Goal: Consume media (video, audio): Consume media (video, audio)

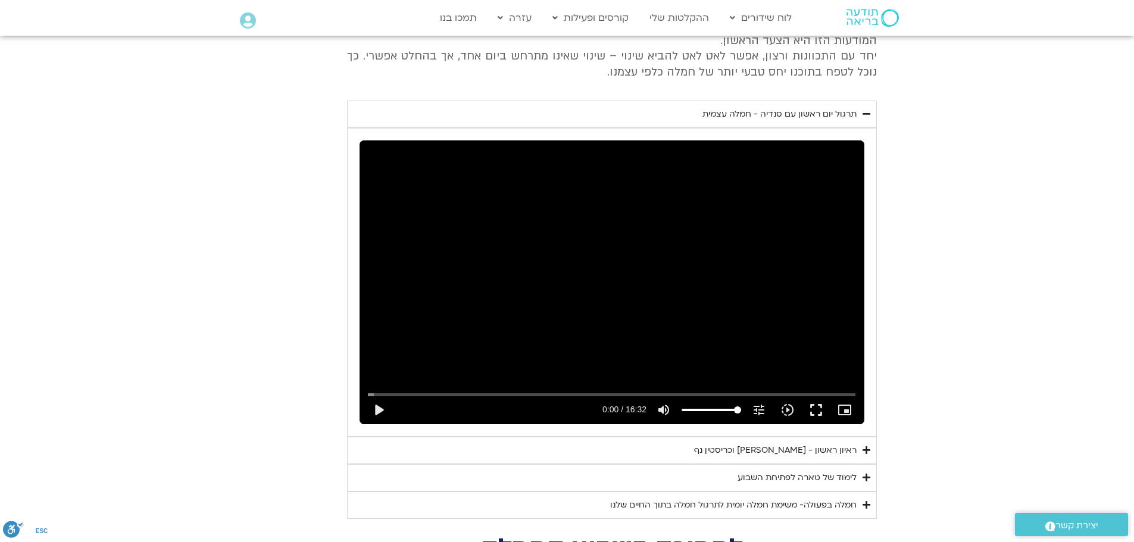
scroll to position [2100, 0]
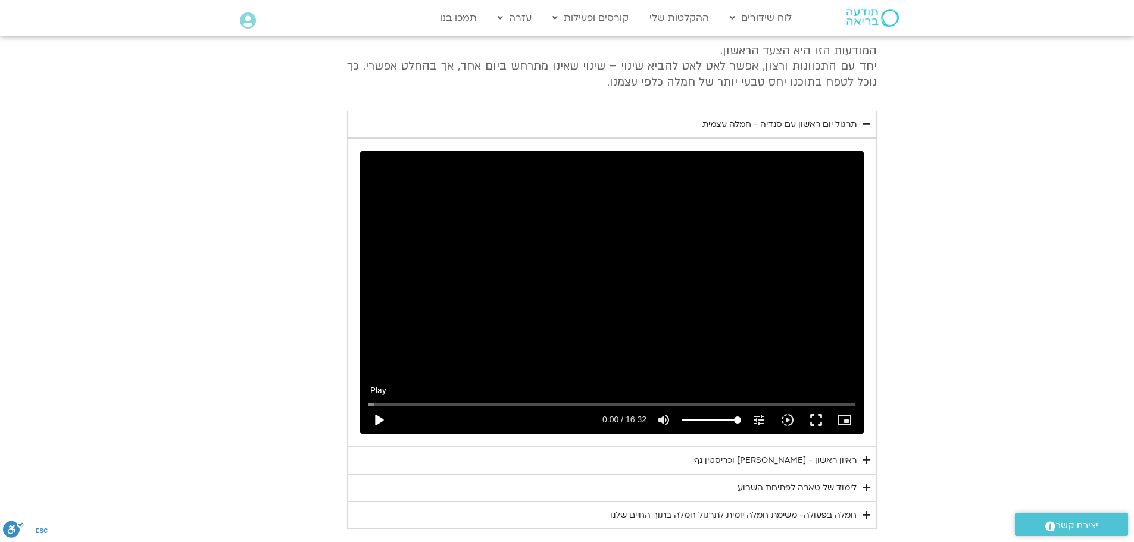
click at [377, 406] on button "play_arrow" at bounding box center [378, 420] width 29 height 29
click at [380, 406] on button "pause" at bounding box center [378, 420] width 29 height 29
click at [376, 407] on button "play_arrow" at bounding box center [378, 420] width 29 height 29
click at [375, 406] on button "pause" at bounding box center [378, 420] width 29 height 29
click at [379, 406] on button "play_arrow" at bounding box center [378, 420] width 29 height 29
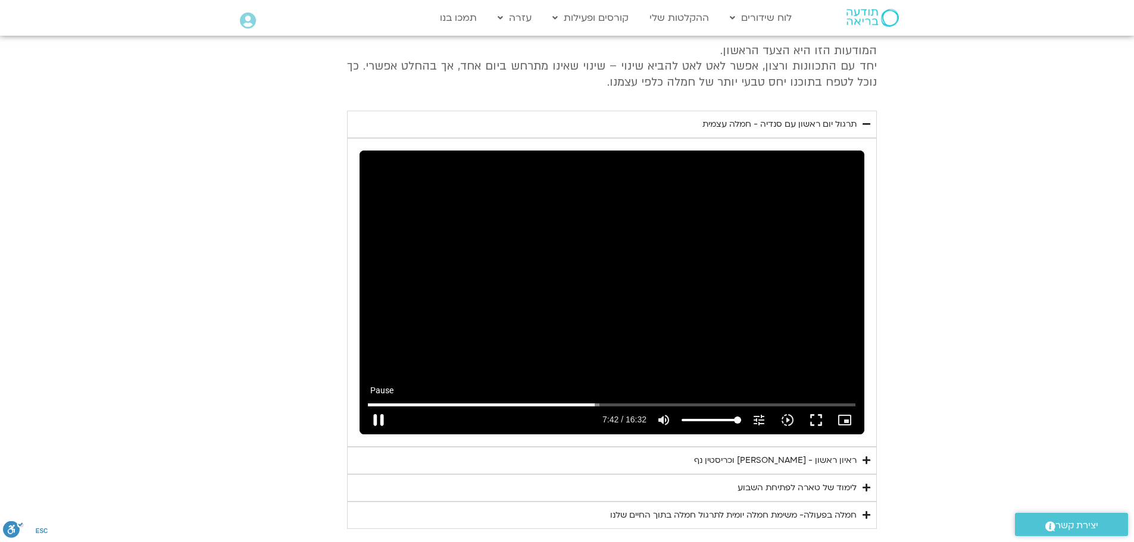
click at [378, 408] on button "pause" at bounding box center [378, 420] width 29 height 29
click at [379, 406] on button "play_arrow" at bounding box center [378, 420] width 29 height 29
type input "463.179192"
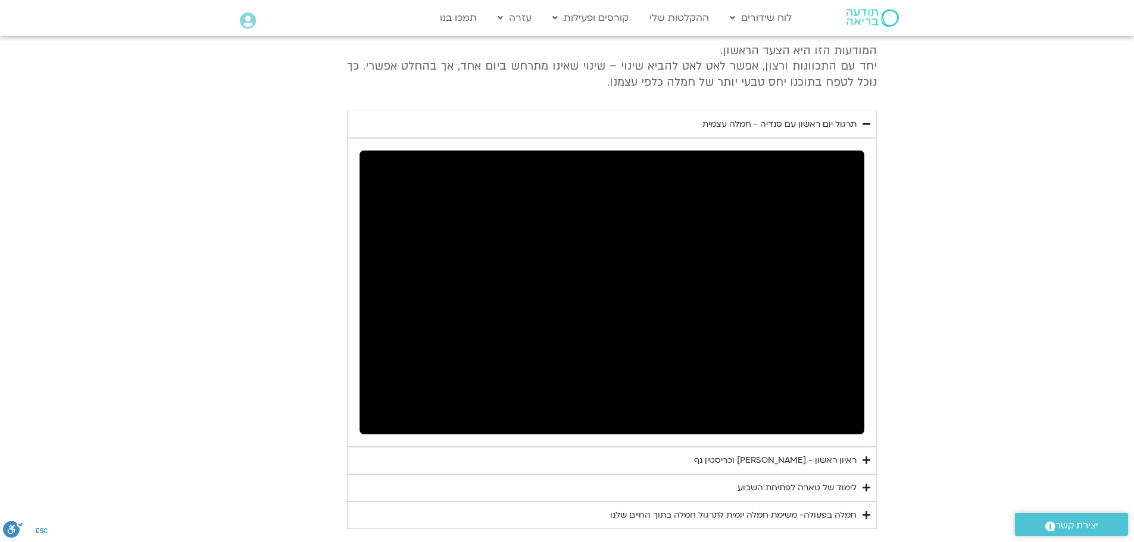
click at [721, 454] on div "ראיון ראשון - טארה בראך וכריסטין נף" at bounding box center [775, 461] width 162 height 14
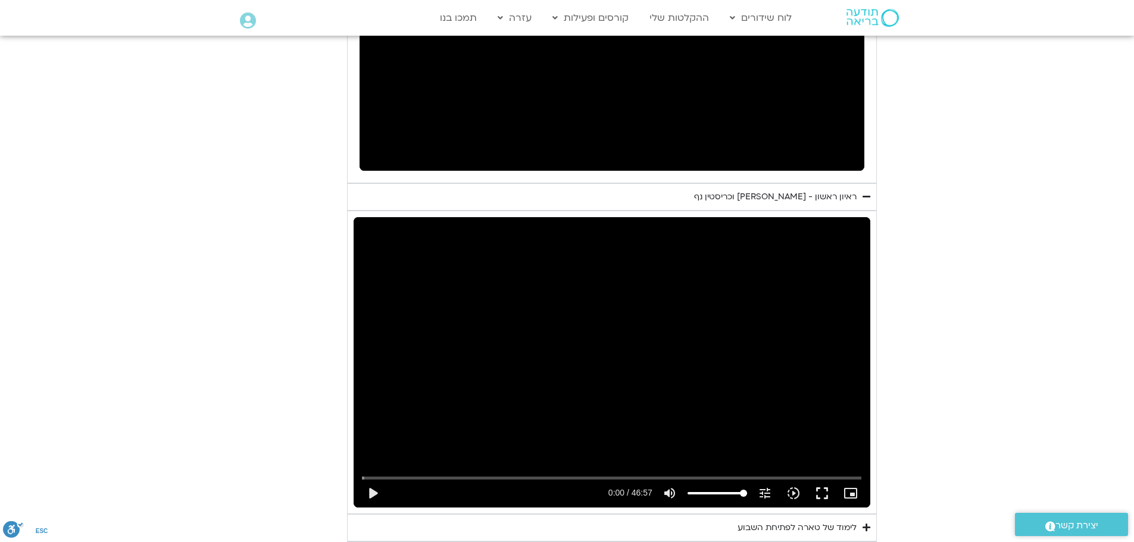
scroll to position [2368, 0]
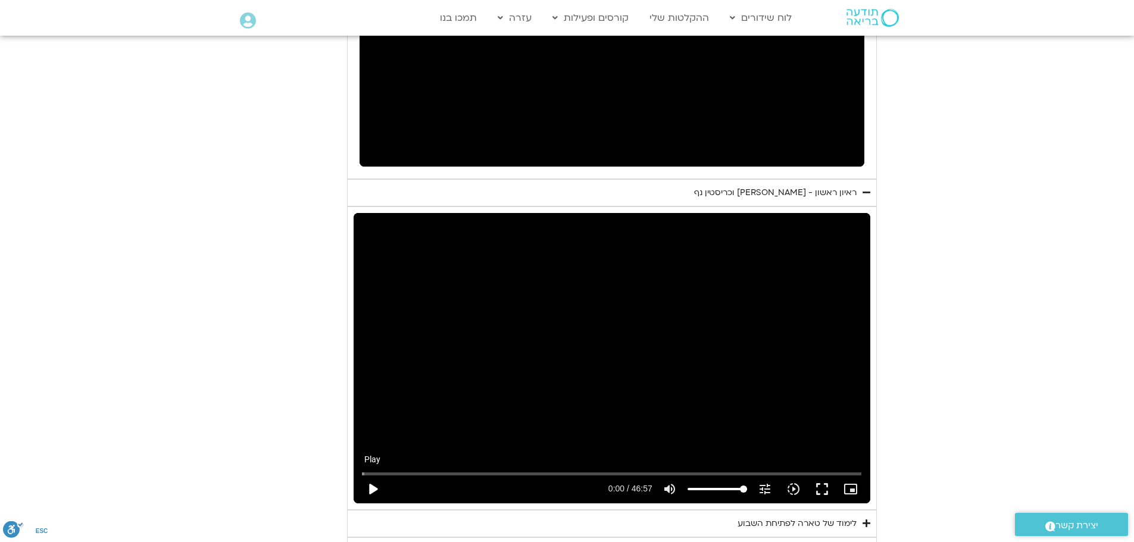
click at [376, 475] on button "play_arrow" at bounding box center [372, 489] width 29 height 29
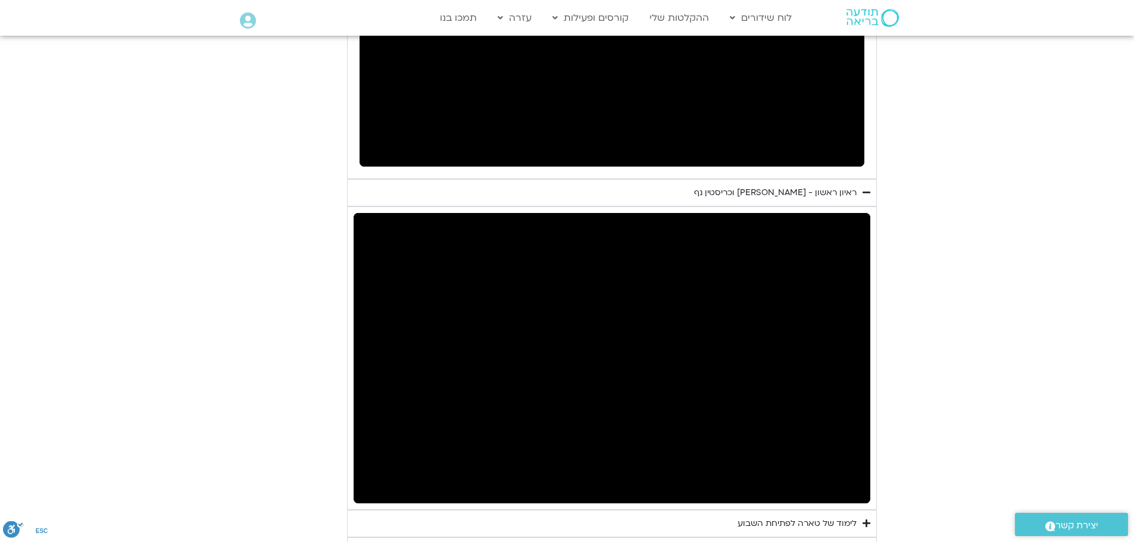
type input "2.753851"
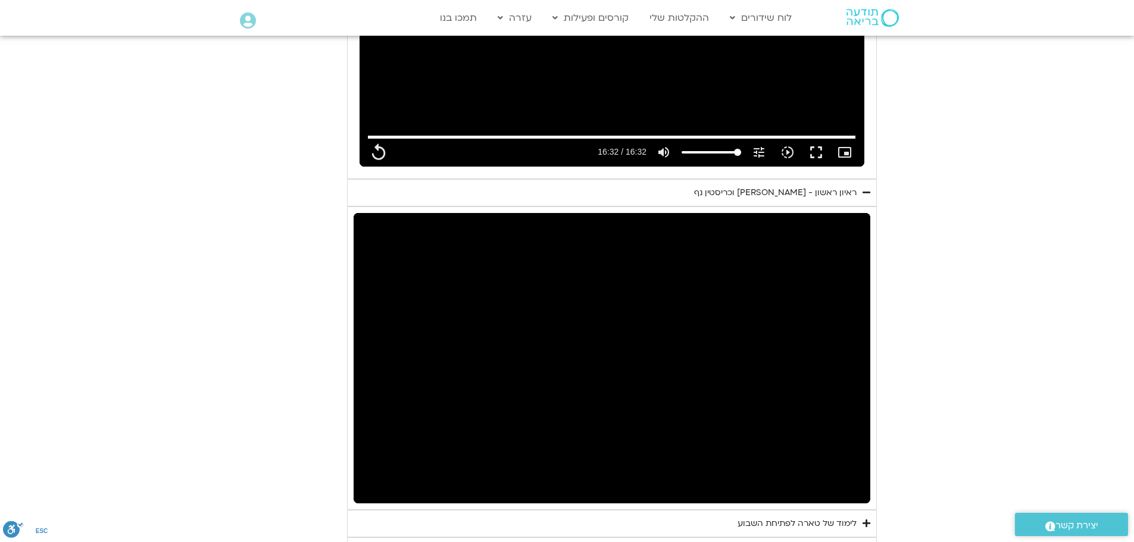
type input "992.52"
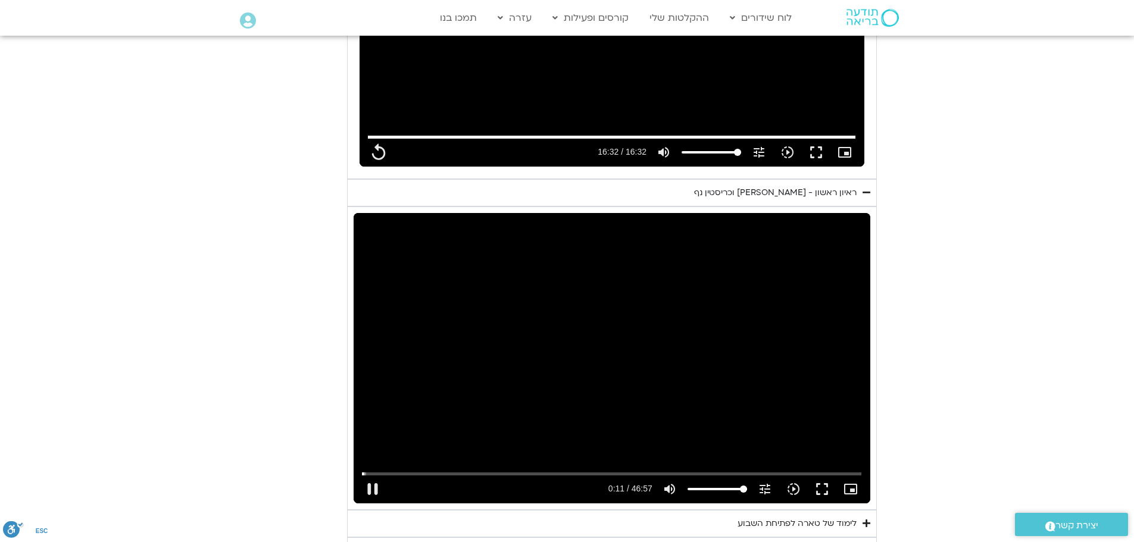
type input "11.837003"
type input "992.52"
type input "11.970417"
type input "992.52"
type input "12.088403"
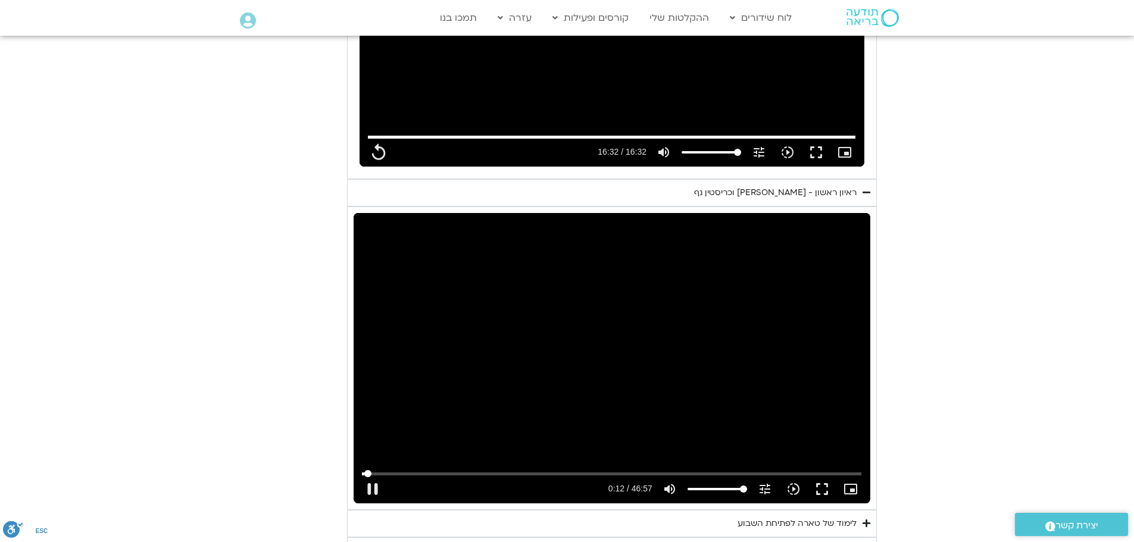
type input "992.52"
type input "12.220483"
type input "992.52"
type input "12.287611"
type input "992.52"
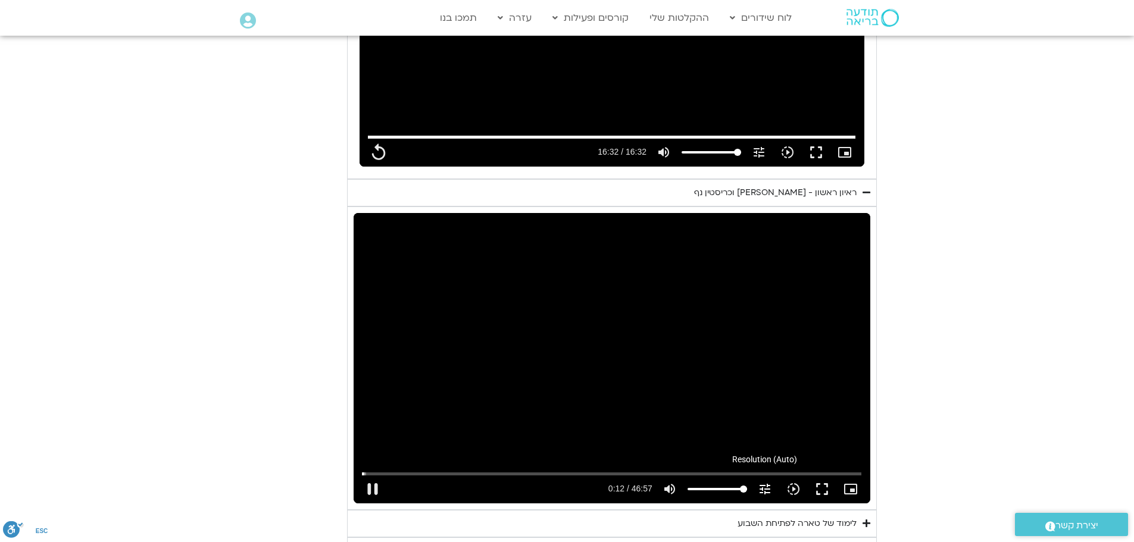
type input "12.381779"
type input "992.52"
type input "12.517896"
type input "992.52"
type input "12.656037"
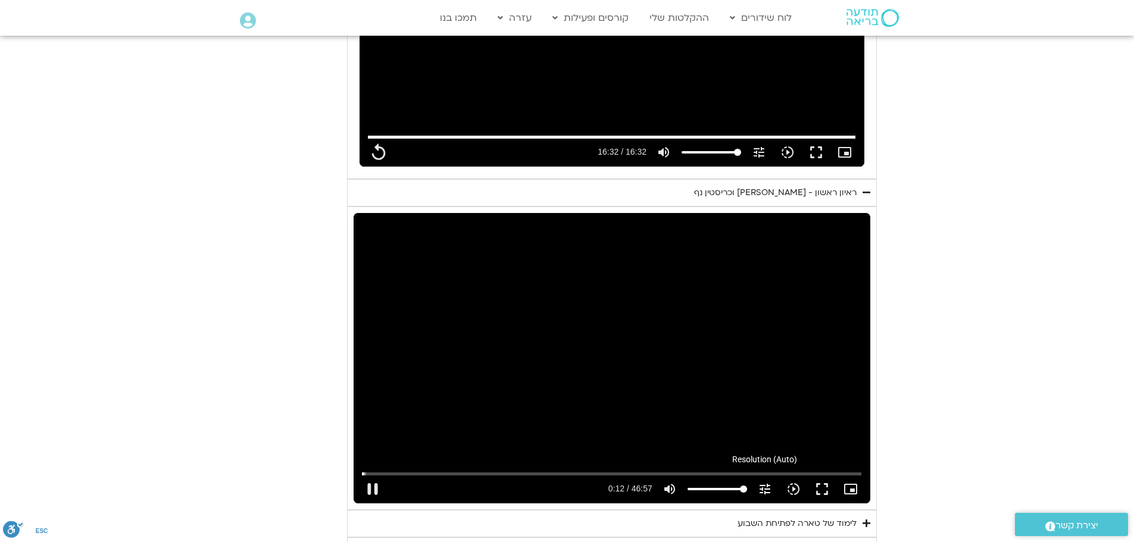
type input "992.52"
type input "12.792852"
type input "992.52"
type input "12.929769"
type input "992.52"
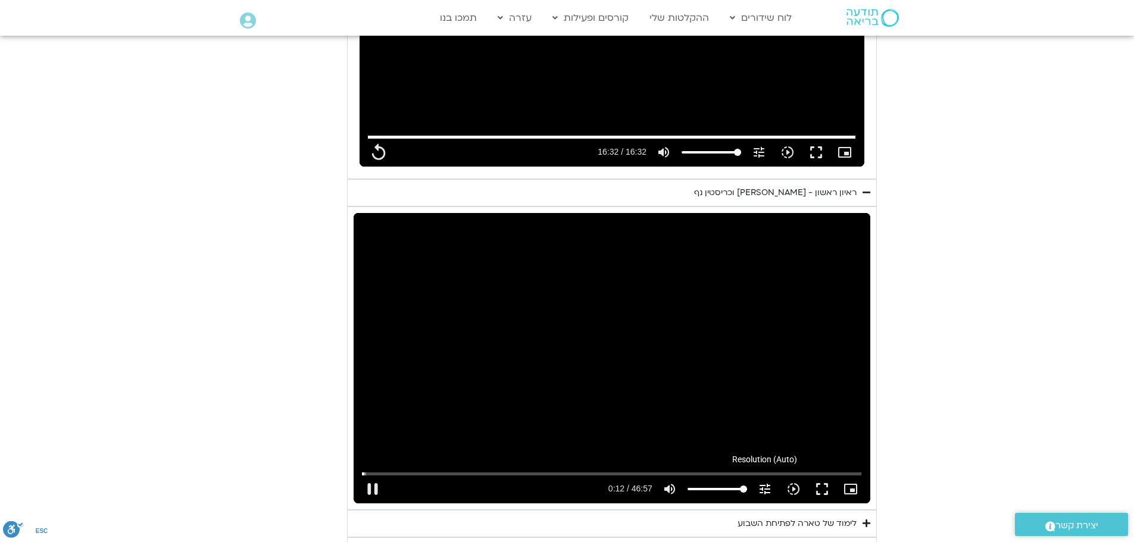
type input "13.055677"
type input "992.52"
type input "13.193782"
type input "992.52"
type input "13.328453"
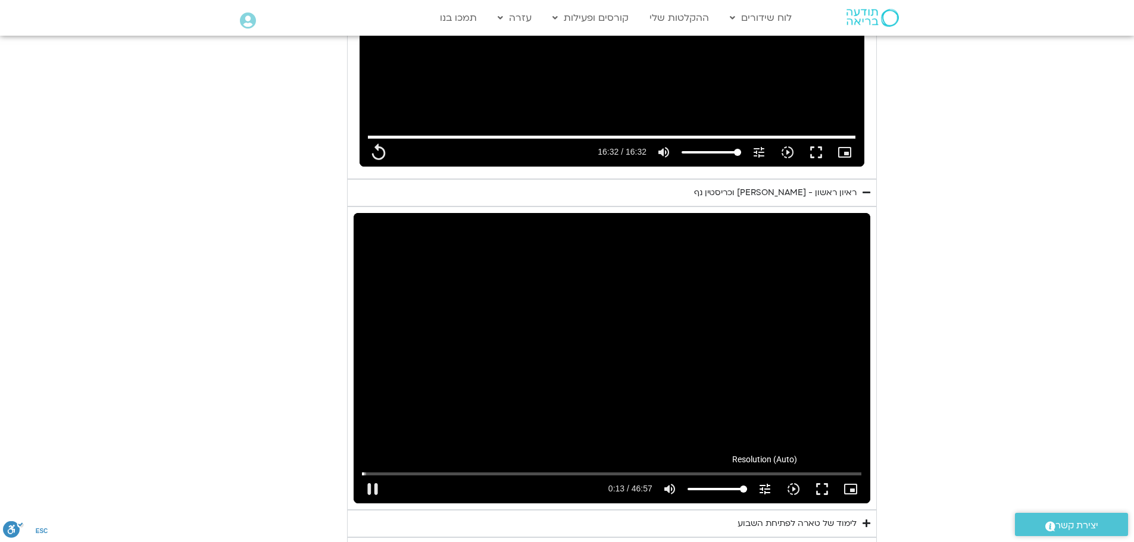
type input "992.52"
type input "13.460619"
type input "992.52"
type input "13.596013"
type input "992.52"
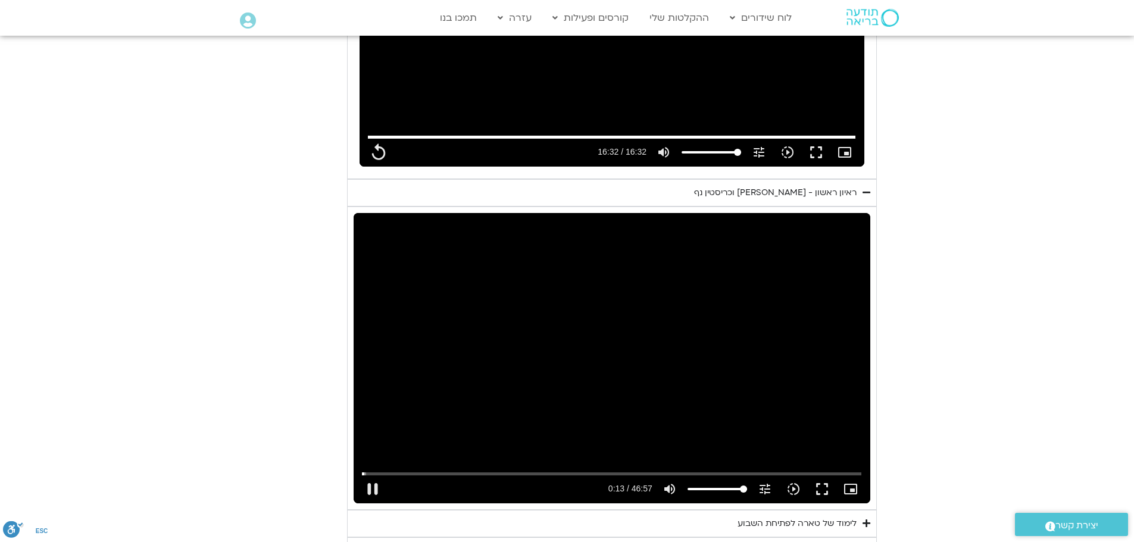
type input "13.837339"
type input "992.52"
type input "13.872373"
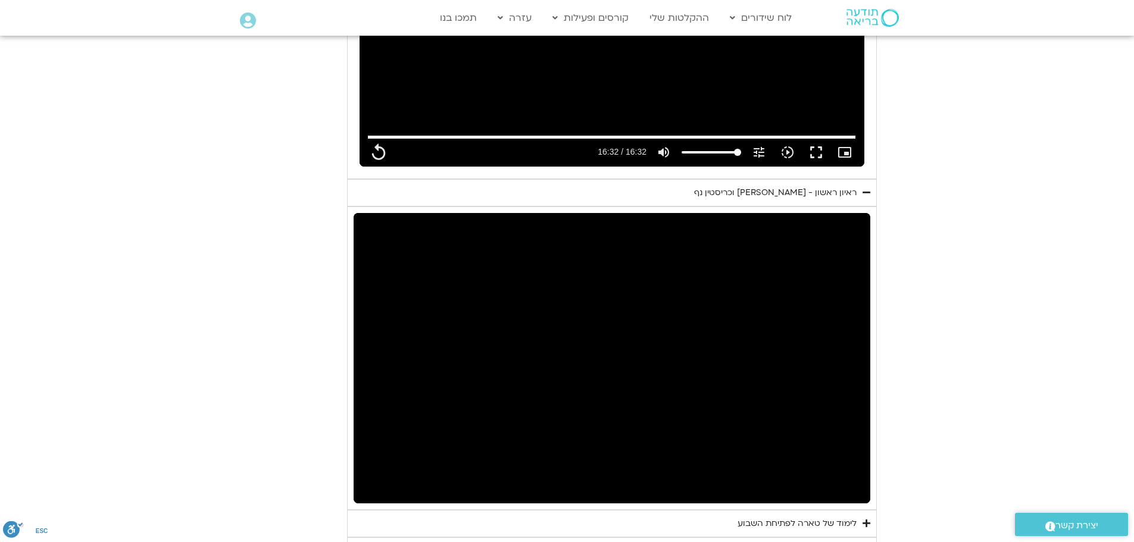
type input "992.52"
type input "250.171618"
type input "992.52"
type input "250.303937"
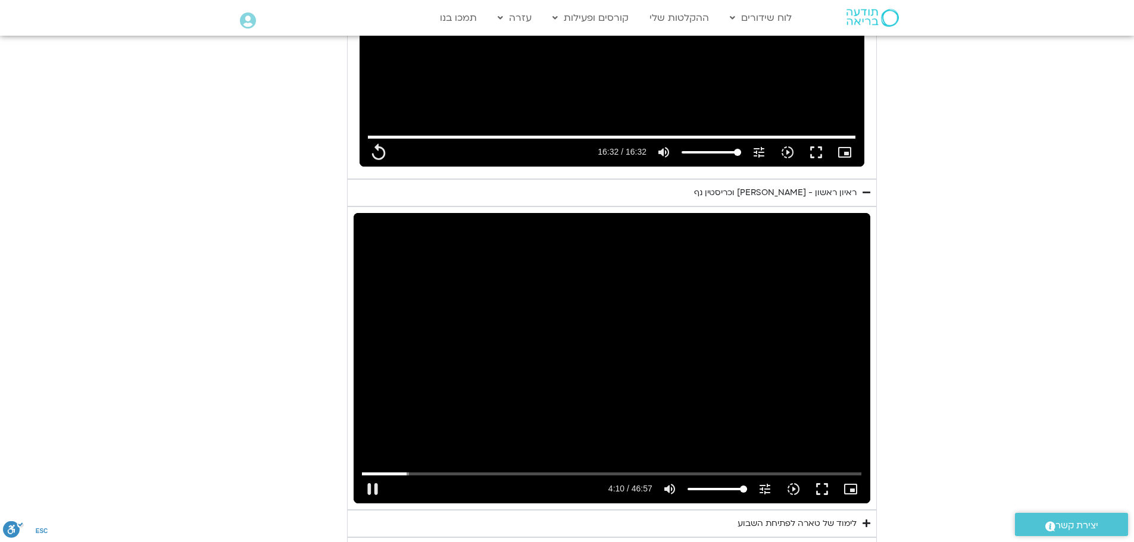
type input "992.52"
type input "250.421518"
type input "992.52"
type input "250.570862"
type input "992.52"
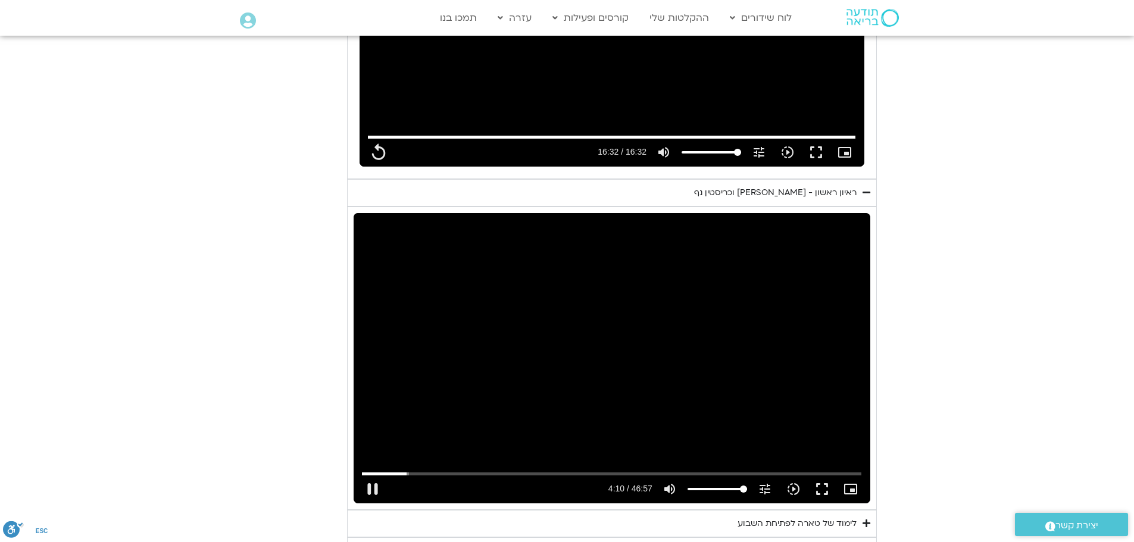
type input "250.704061"
type input "992.52"
type input "250.837362"
type input "992.52"
type input "250.970556"
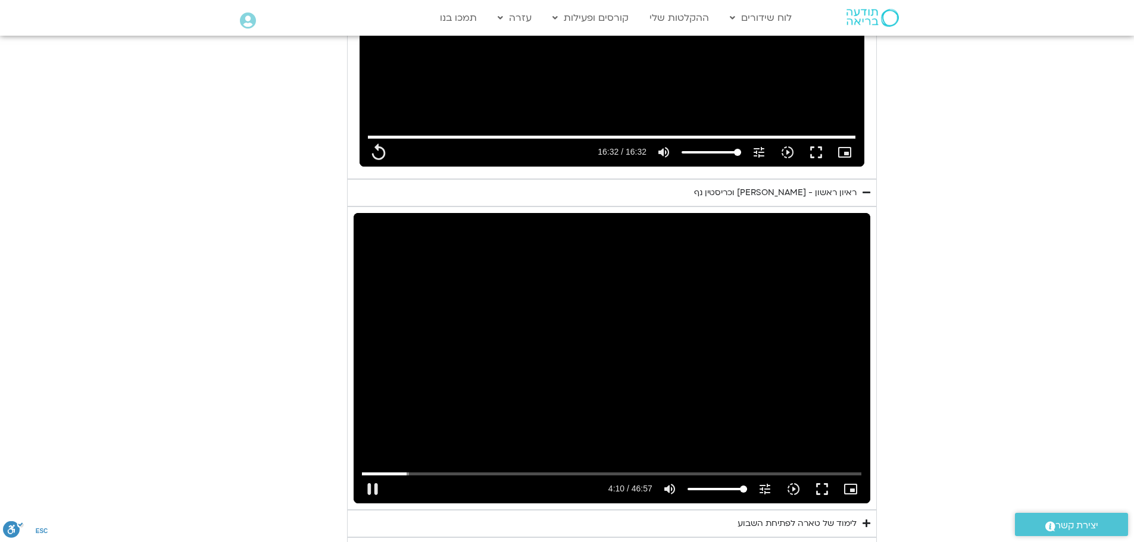
type input "992.52"
type input "251.104132"
type input "992.52"
type input "251.237433"
type input "992.52"
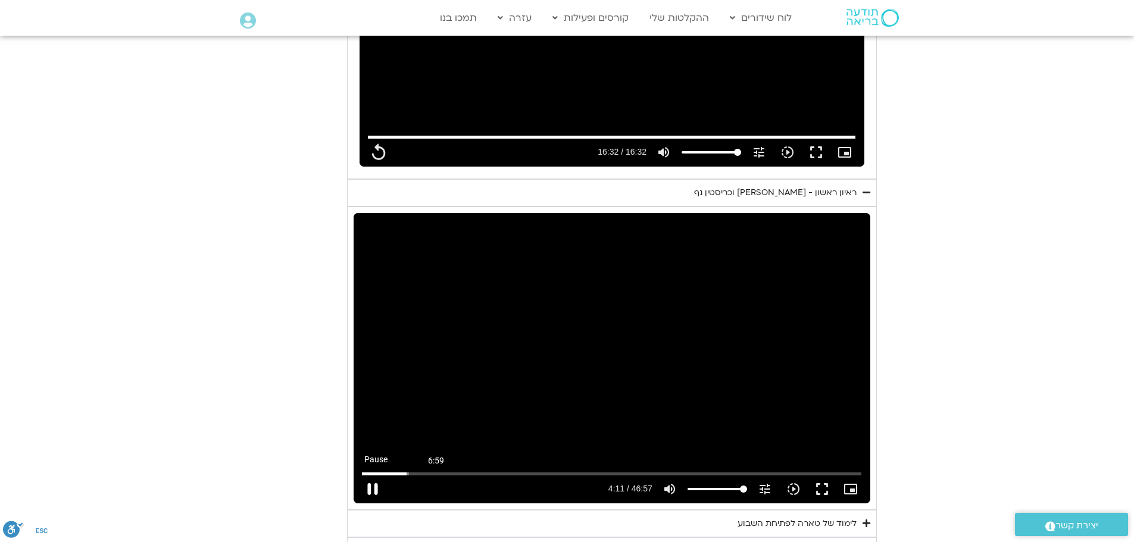
type input "251.371529"
type input "992.52"
type input "251.504454"
type input "992.52"
type input "251.627283"
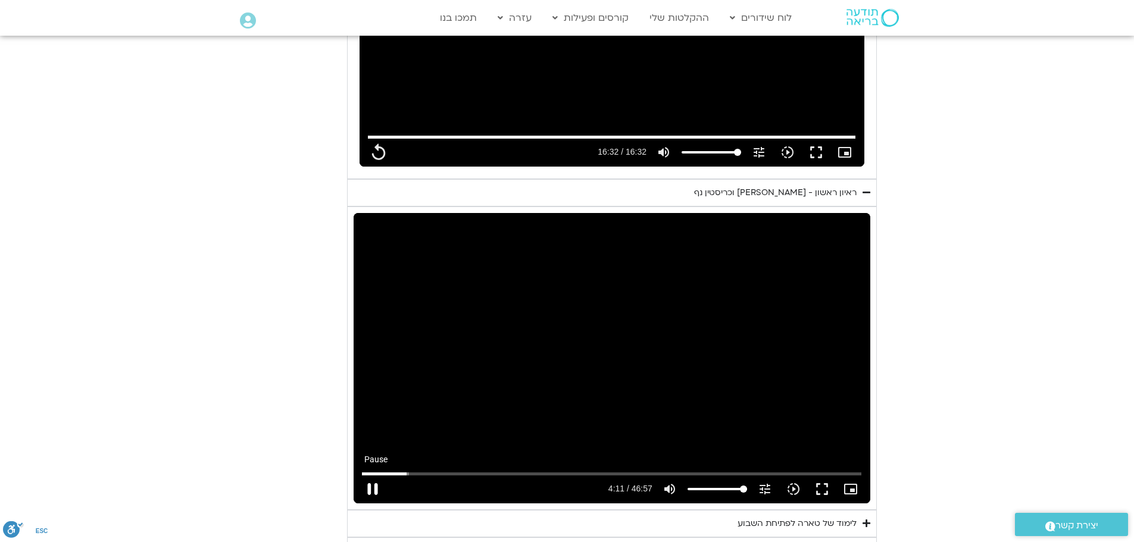
type input "992.52"
type input "251.770867"
type input "992.52"
type input "251.888127"
type input "992.52"
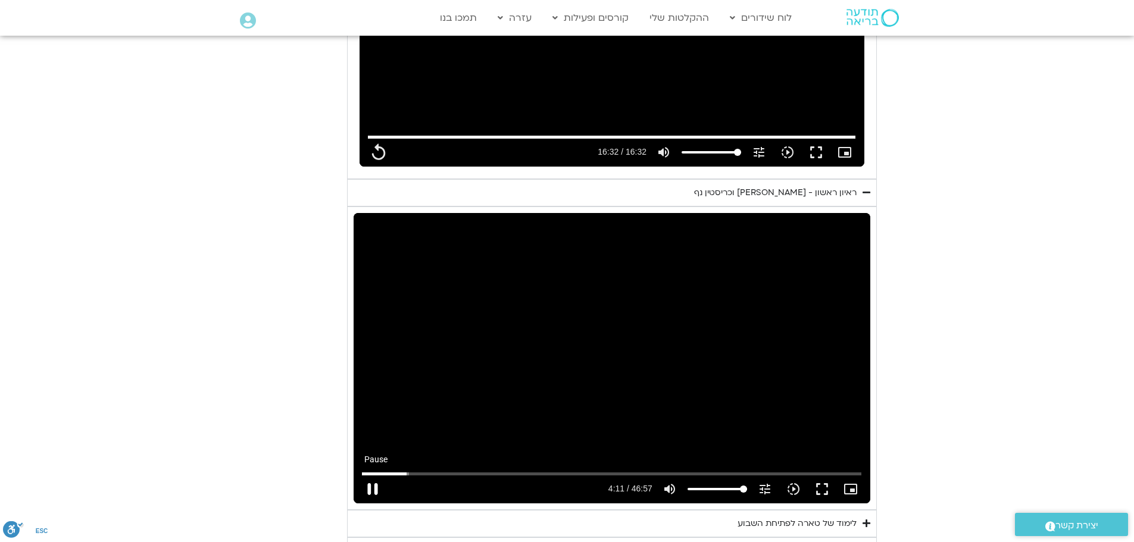
type input "252.020767"
type input "992.52"
type input "252.137326"
type input "992.52"
type input "252.204216"
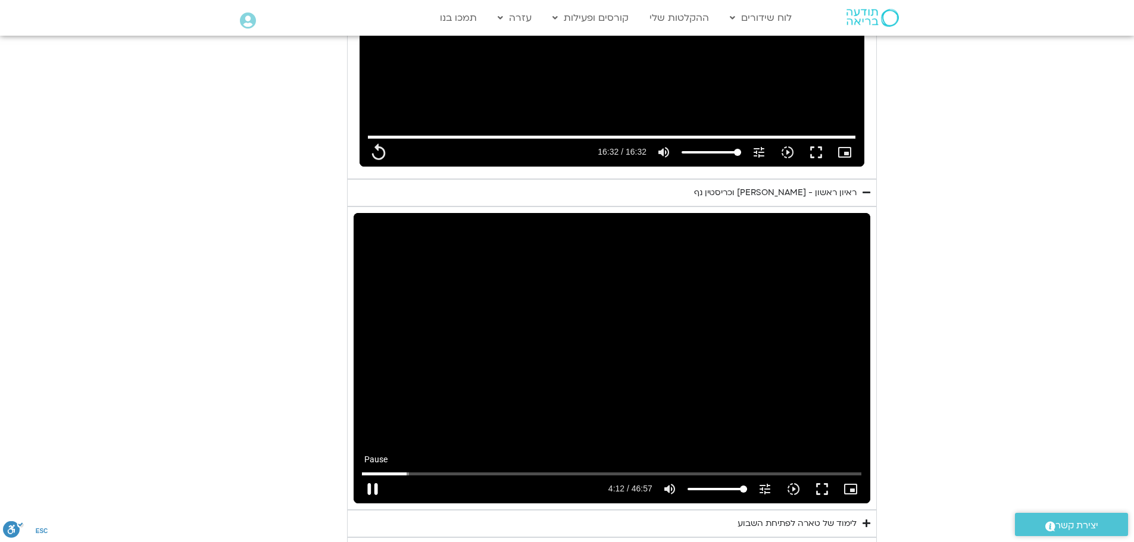
type input "992.52"
type input "252.303457"
type input "992.52"
type input "252.431892"
type input "992.52"
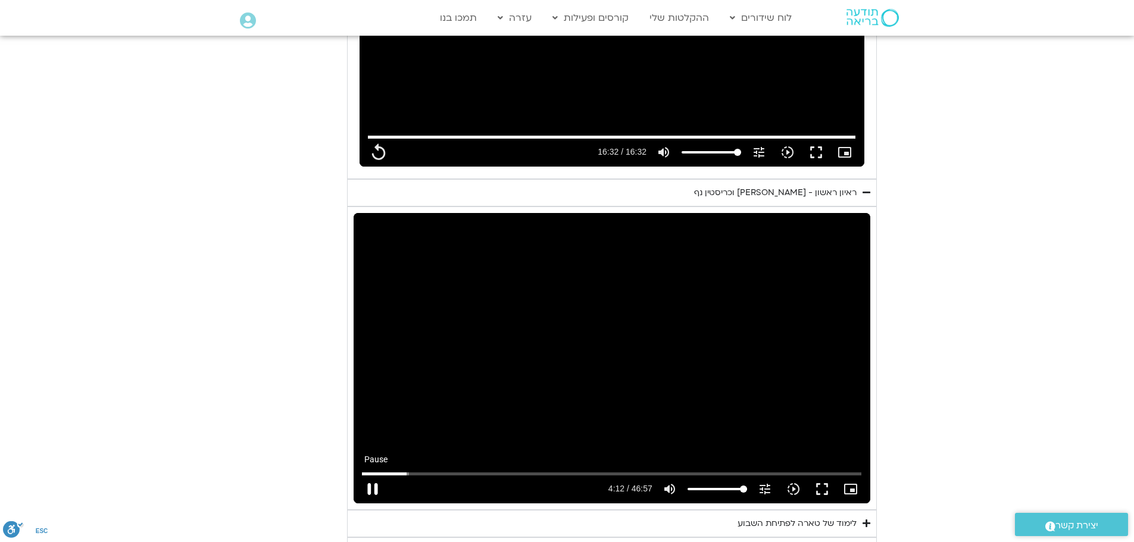
click at [373, 475] on button "pause" at bounding box center [372, 489] width 29 height 29
type input "252.606532"
type input "992.52"
click at [373, 475] on button "play_arrow" at bounding box center [372, 489] width 29 height 29
type input "252.606541"
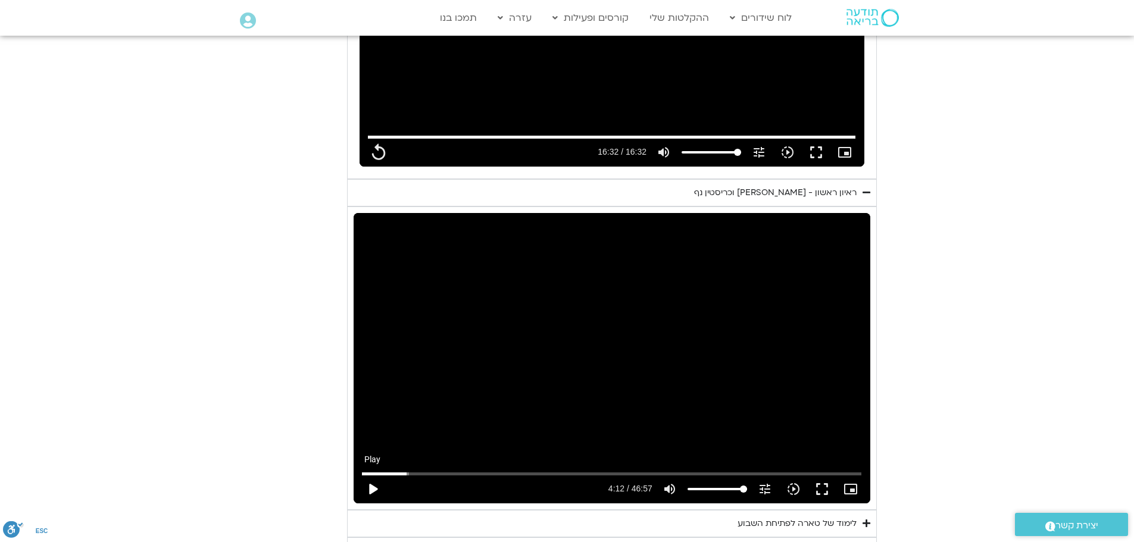
type input "992.52"
type input "252.772812"
type input "992.52"
type input "252.783184"
type input "992.52"
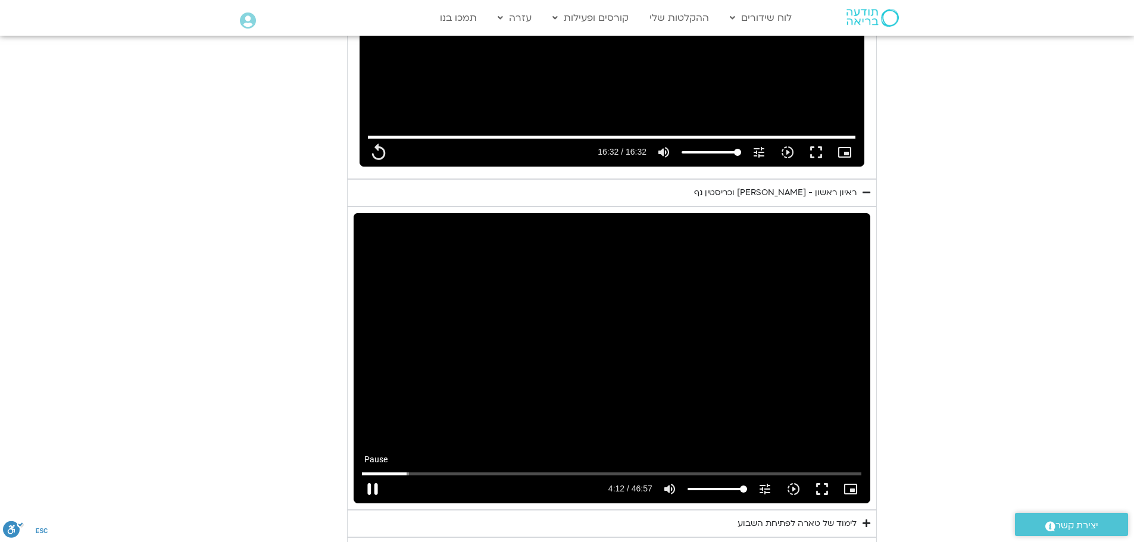
type input "252.911593"
type input "992.52"
type input "253.041587"
type input "992.52"
type input "253.171466"
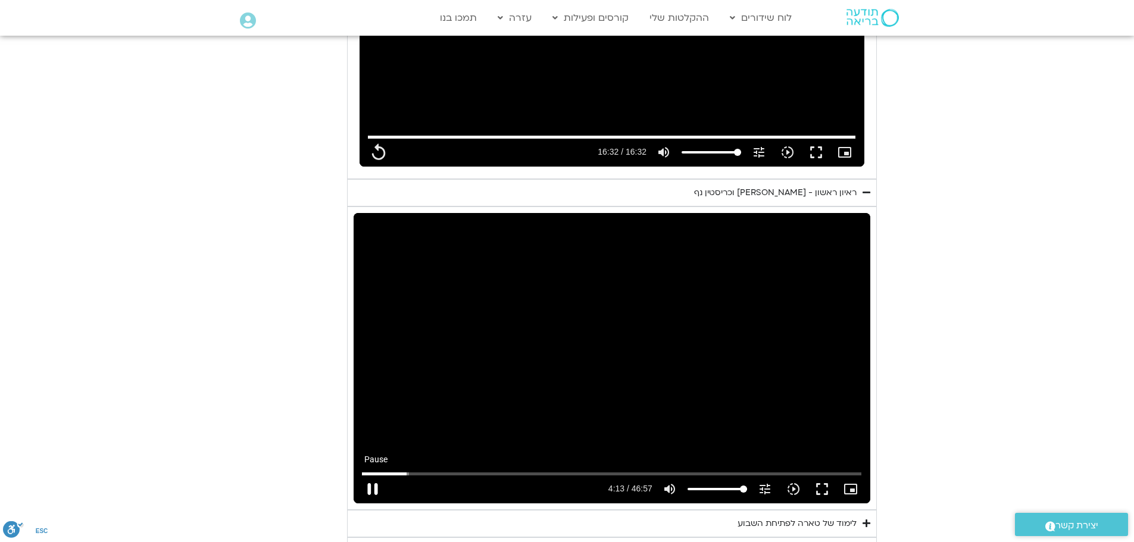
type input "992.52"
type input "253.305894"
type input "992.52"
type input "253.433135"
type input "992.52"
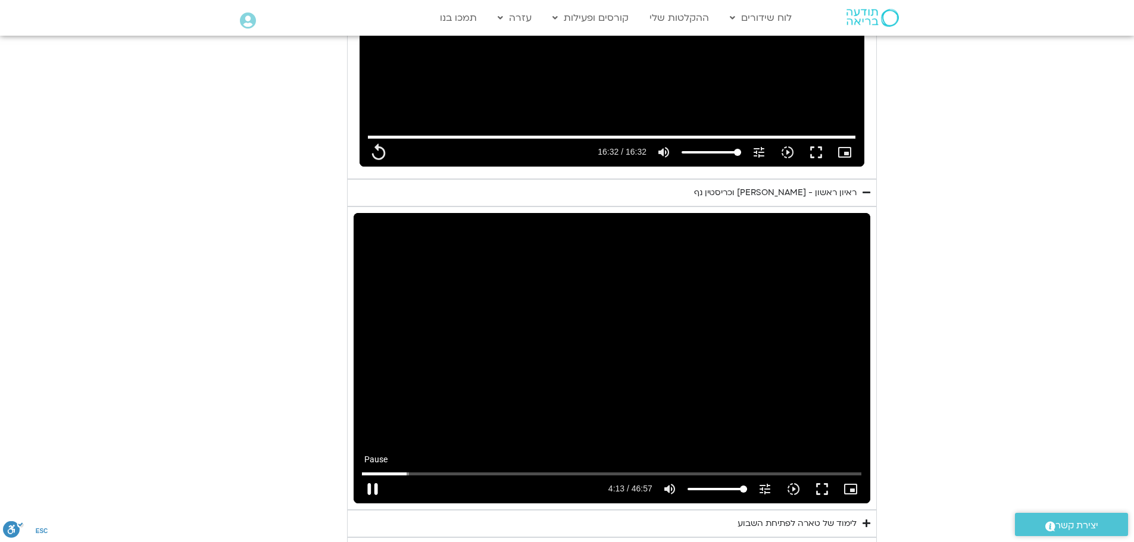
type input "253.564909"
type input "992.52"
type input "253.697336"
type input "992.52"
type input "253.826878"
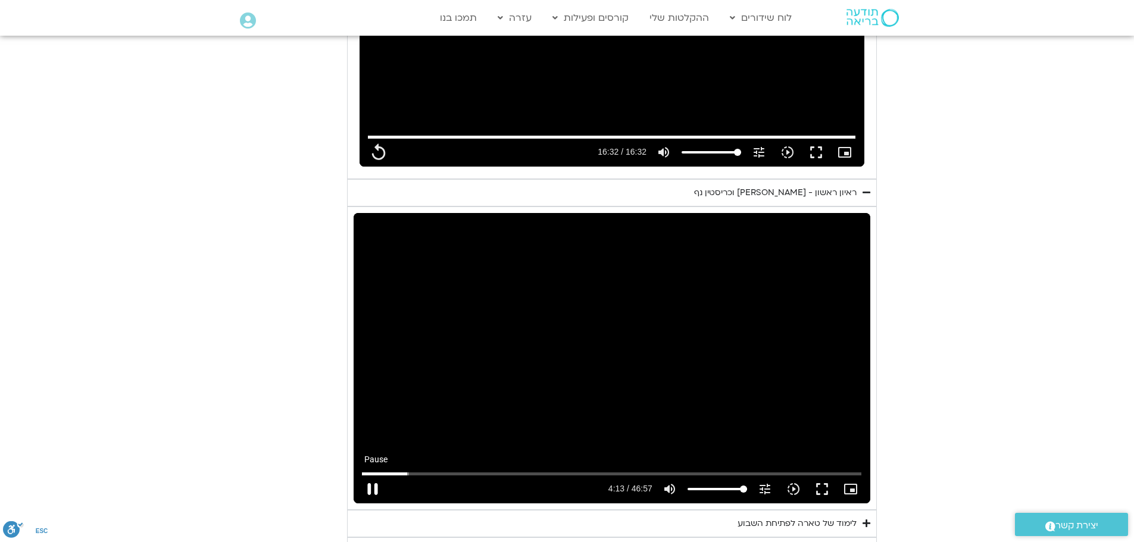
type input "992.52"
type input "253.964133"
type input "992.52"
type input "254.100209"
type input "992.52"
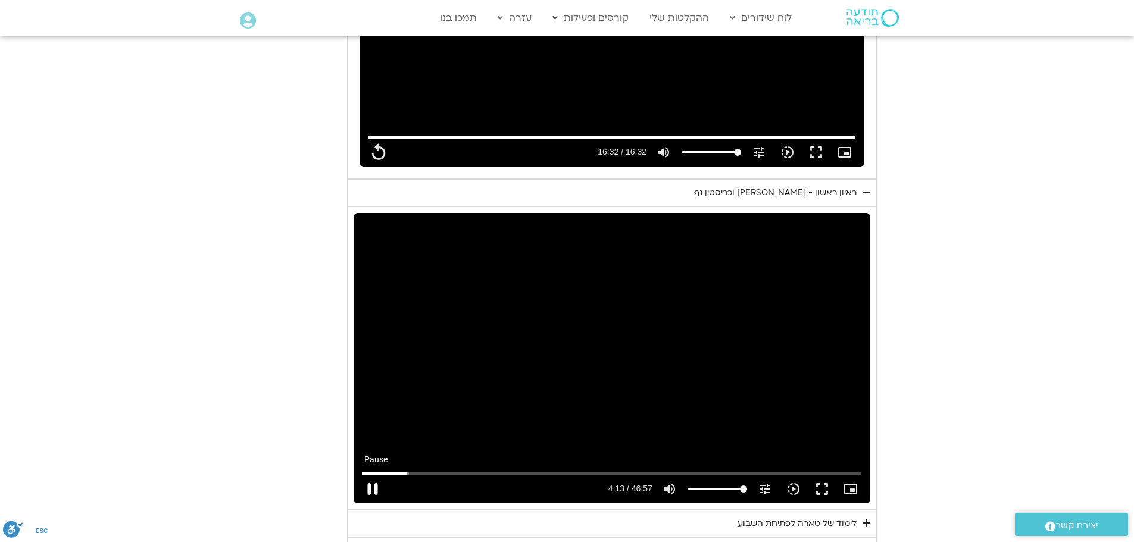
type input "254.231889"
type input "992.52"
type input "254.366043"
type input "992.52"
type input "254.497627"
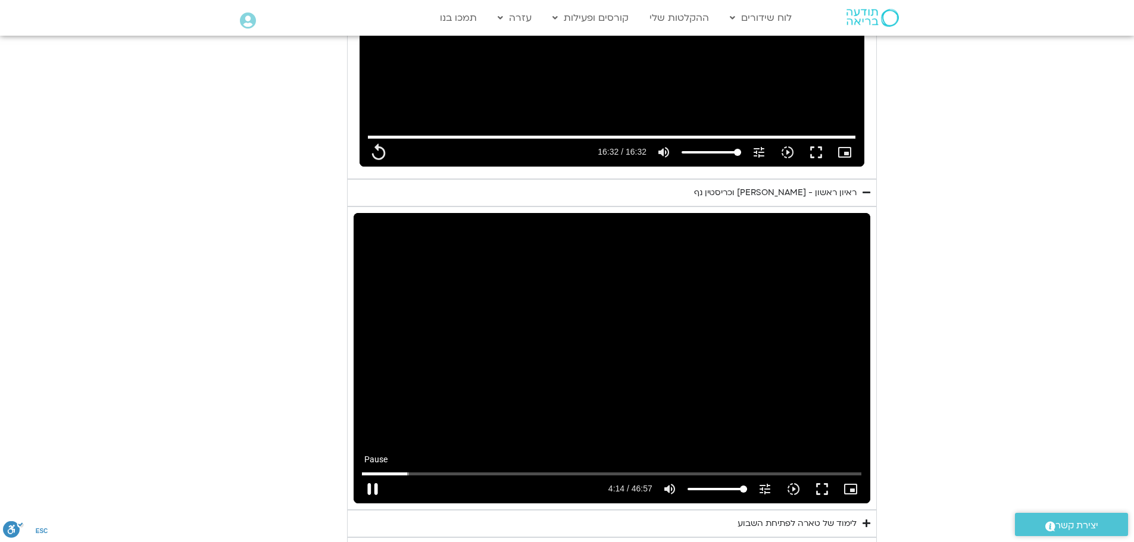
type input "992.52"
type input "254.630216"
type input "992.52"
type input "254.765056"
type input "992.52"
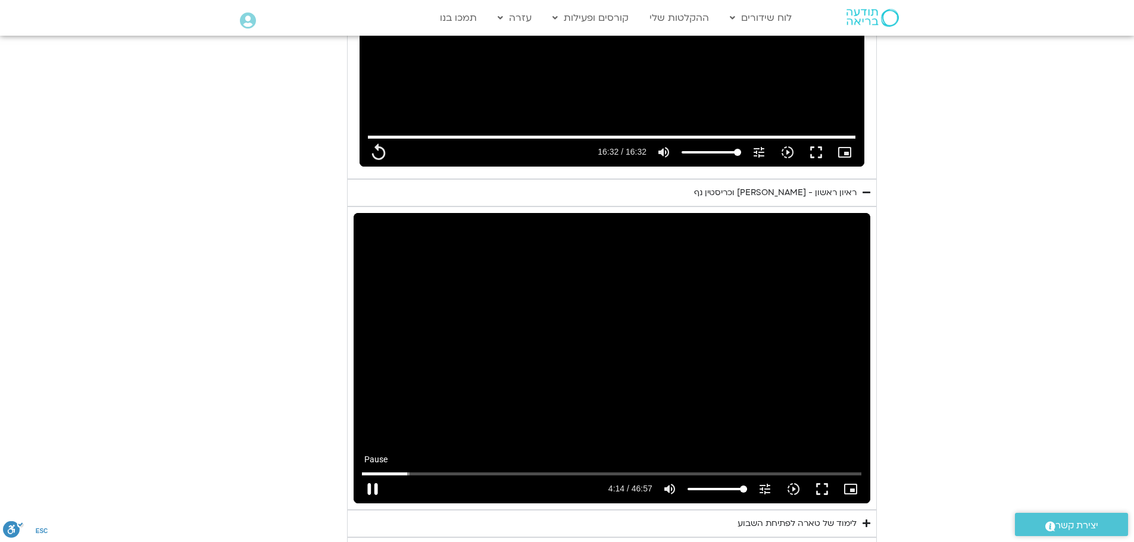
type input "254.901455"
type input "992.52"
type input "255.035088"
type input "992.52"
type input "255.167605"
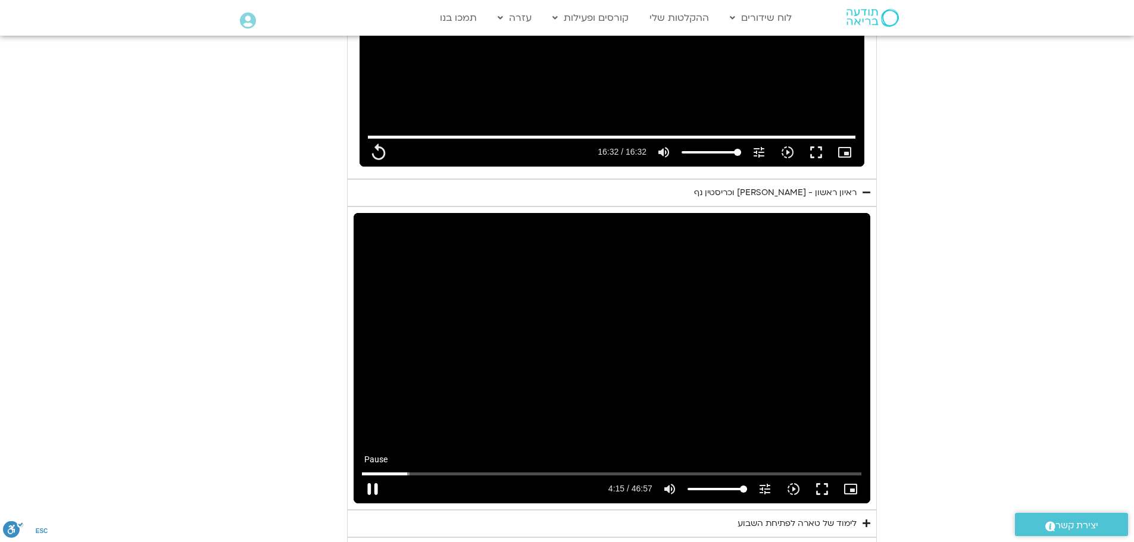
type input "992.52"
type input "255.30041"
type input "992.52"
type input "255.435599"
type input "992.52"
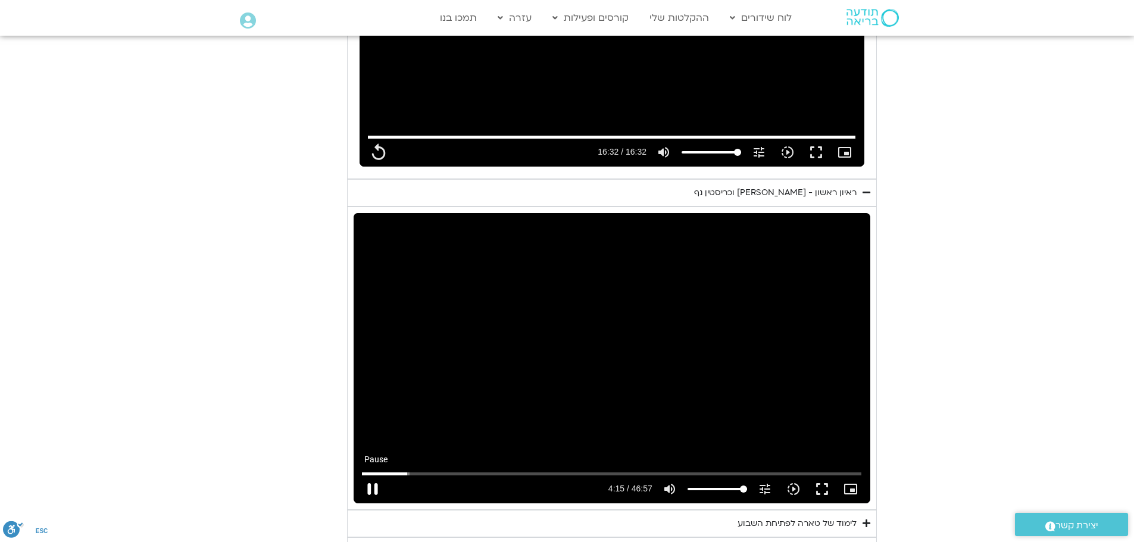
type input "255.564118"
type input "992.52"
type input "255.694508"
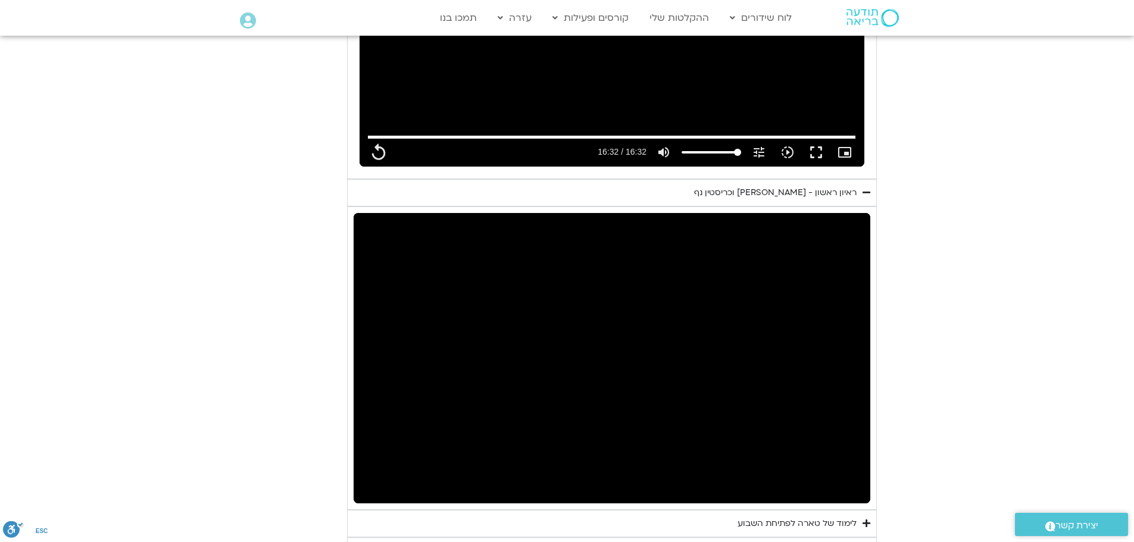
type input "992.52"
type input "286.019652"
type input "992.52"
type input "286.386292"
type input "992.52"
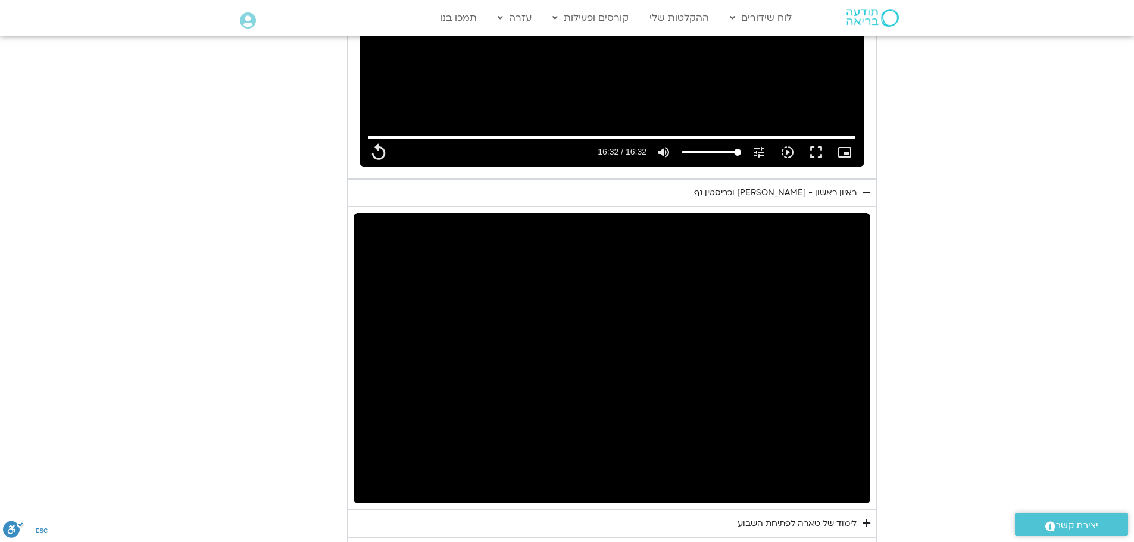
type input "286.686249"
type input "992.52"
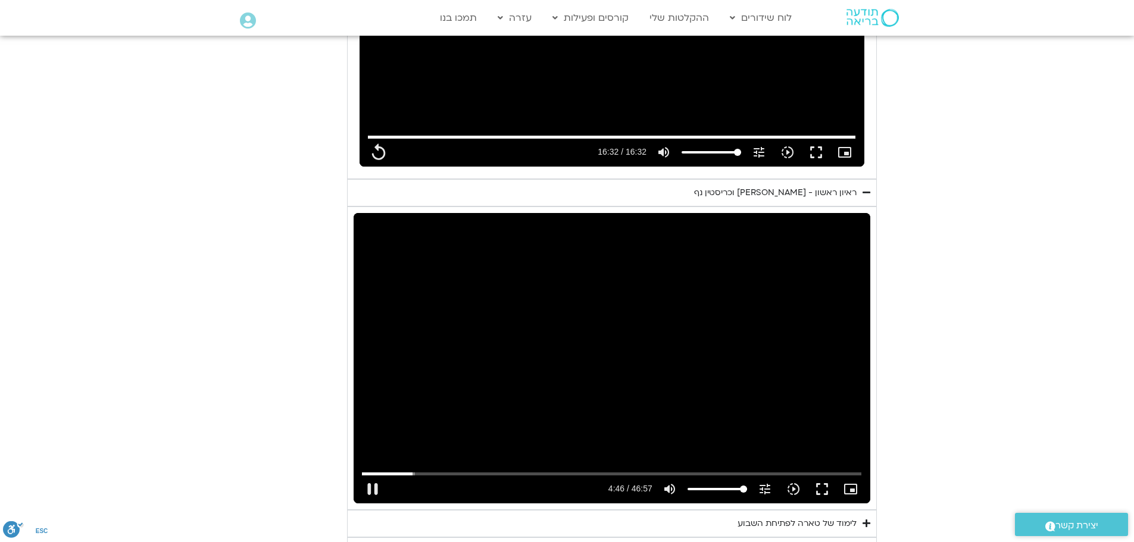
type input "286.819895"
type input "992.52"
type input "286.921808"
type input "992.52"
type input "287.069586"
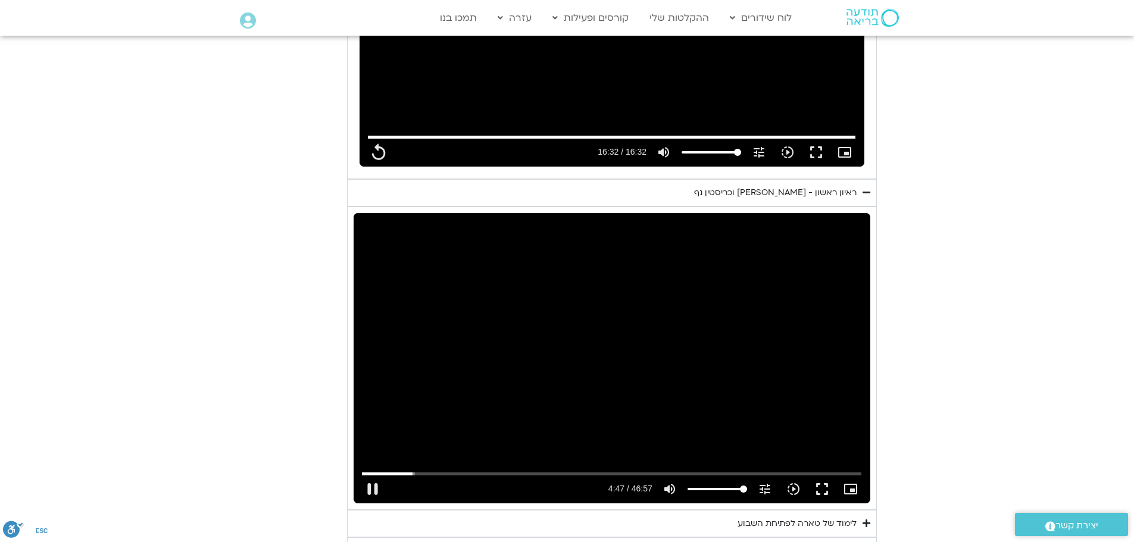
type input "992.52"
type input "287.203204"
type input "992.52"
type input "287.262886"
type input "992.52"
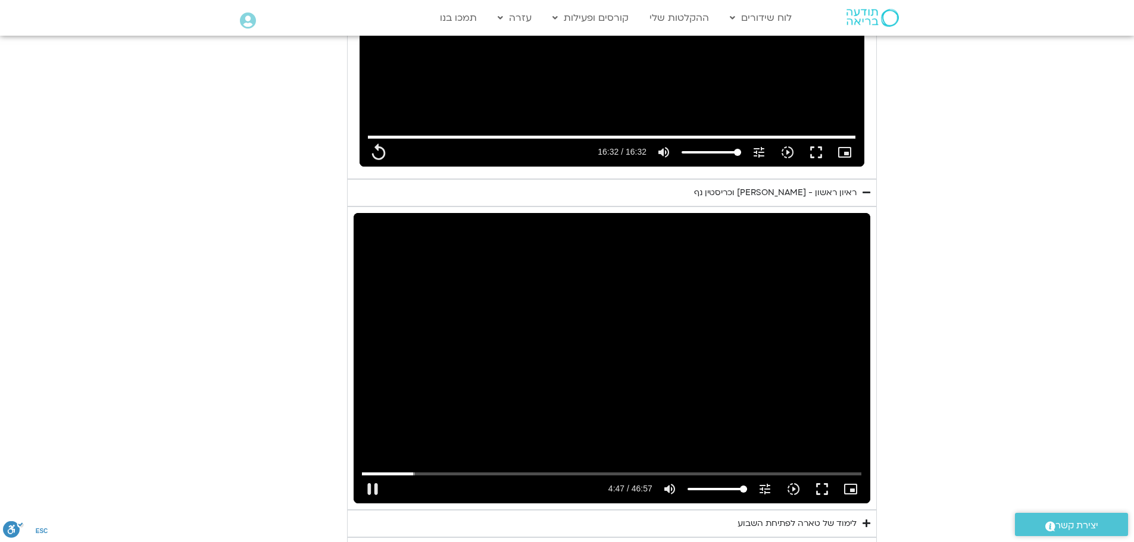
type input "287.389053"
type input "992.52"
type input "287.604219"
type input "992.52"
type input "287.737701"
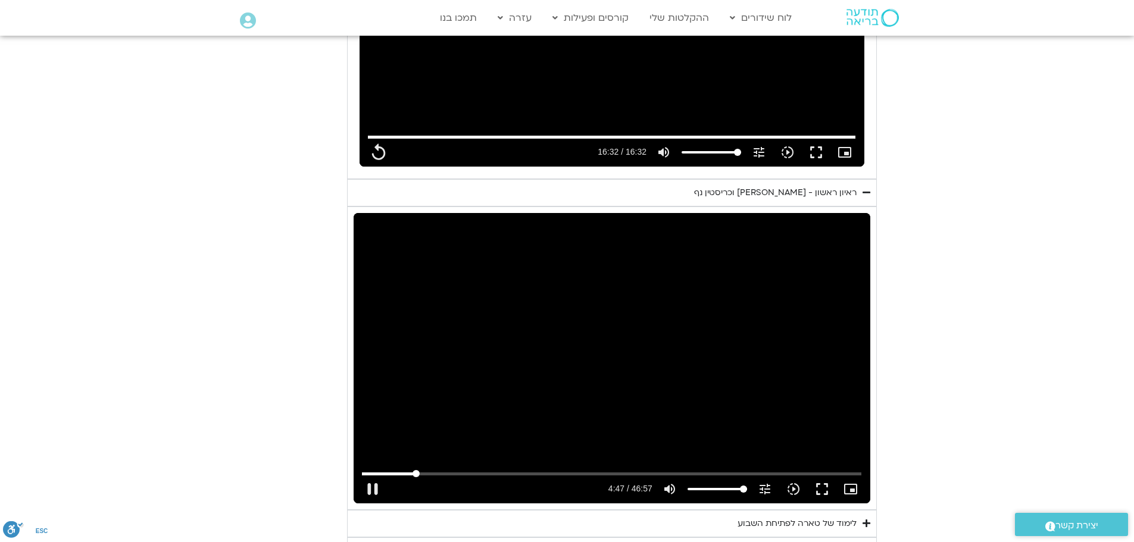
type input "992.52"
type input "287.870043"
type input "992.52"
type input "287.953042"
type input "992.52"
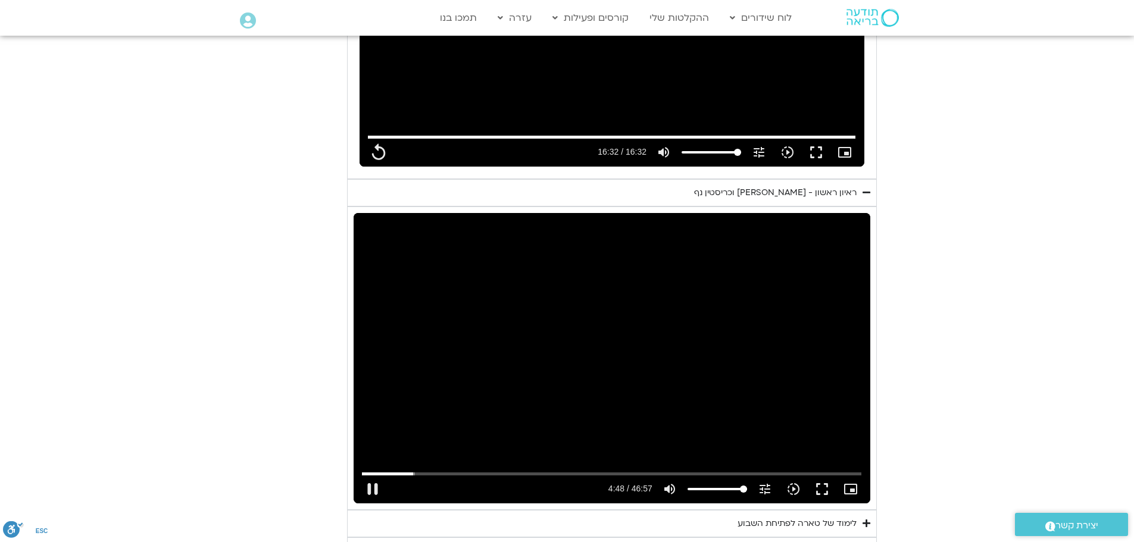
type input "288.119999"
type input "992.52"
type input "288.237518"
type input "992.52"
type input "288.387258"
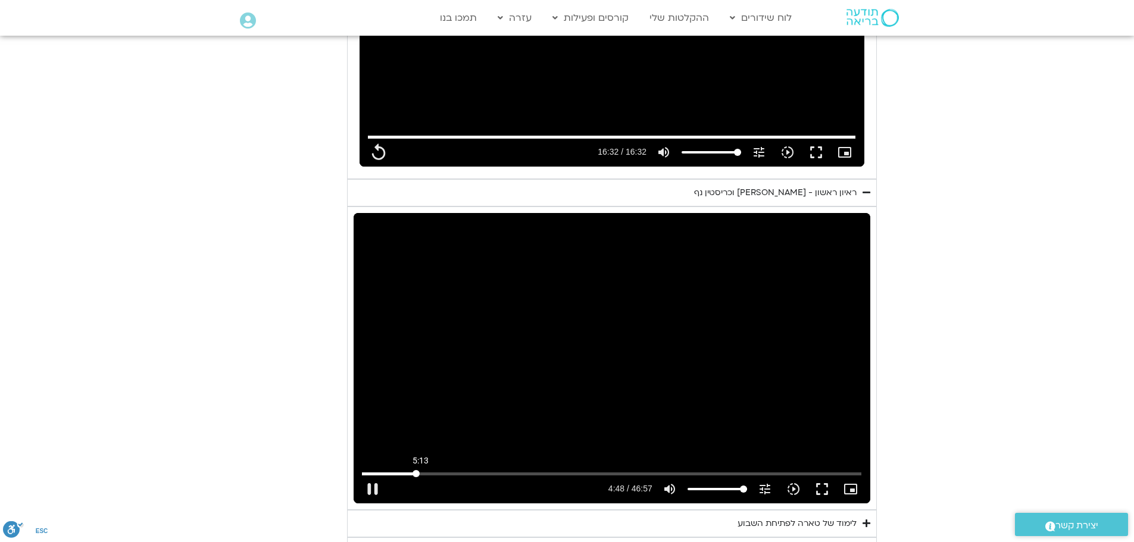
type input "992.52"
type input "288.470153"
type input "992.52"
type input "288.569213"
type input "992.52"
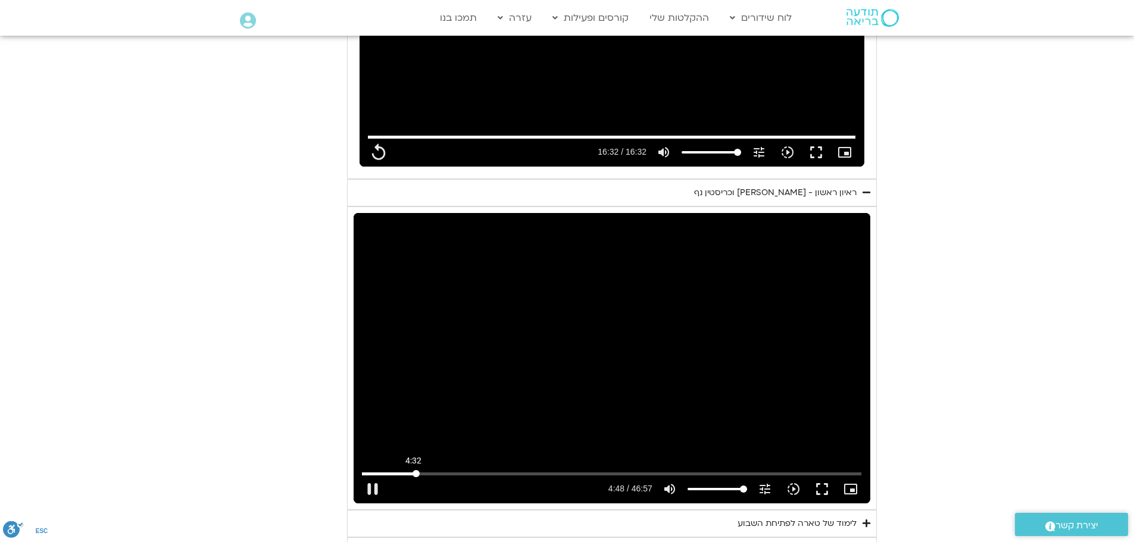
type input "288.702499"
type input "992.52"
type input "288.828074"
type input "992.52"
type input "288.954001"
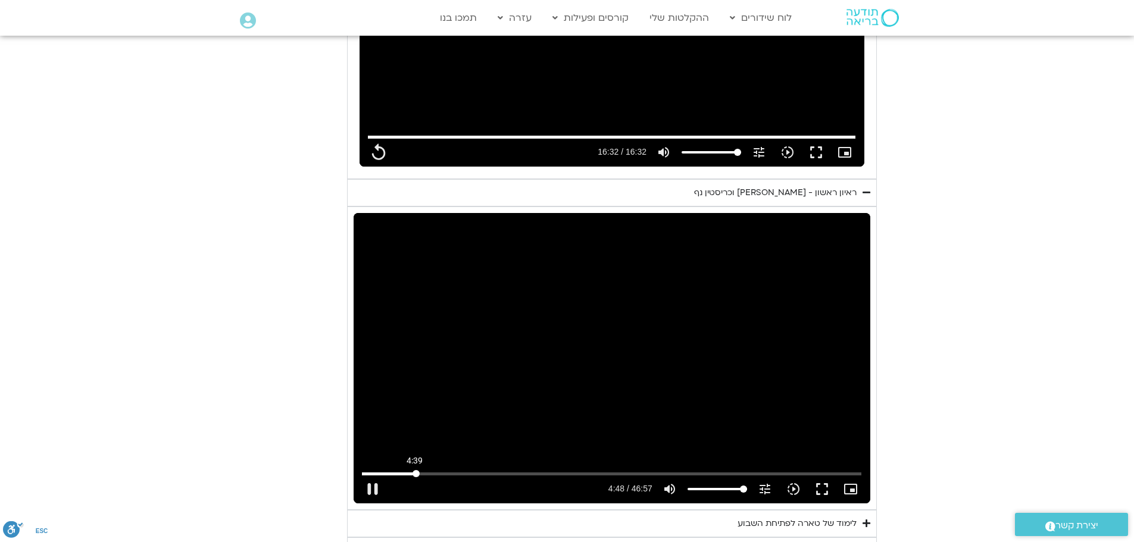
type input "992.52"
type input "289.086496"
type input "992.52"
type input "289.214508"
type input "992.52"
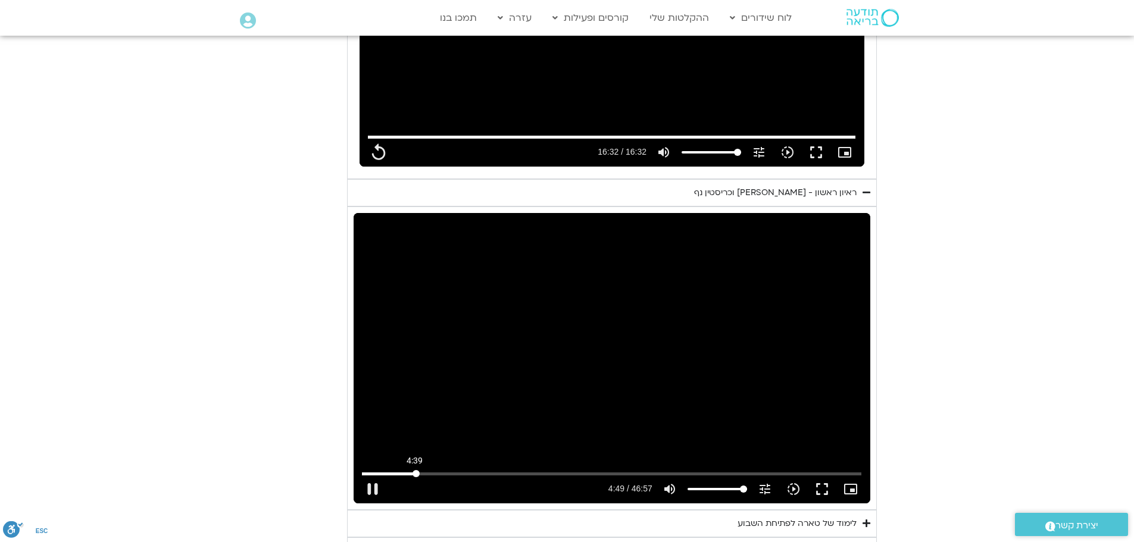
type input "289.34312"
type input "992.52"
type input "258.423599949267"
type input "992.52"
type input "248.197439357705"
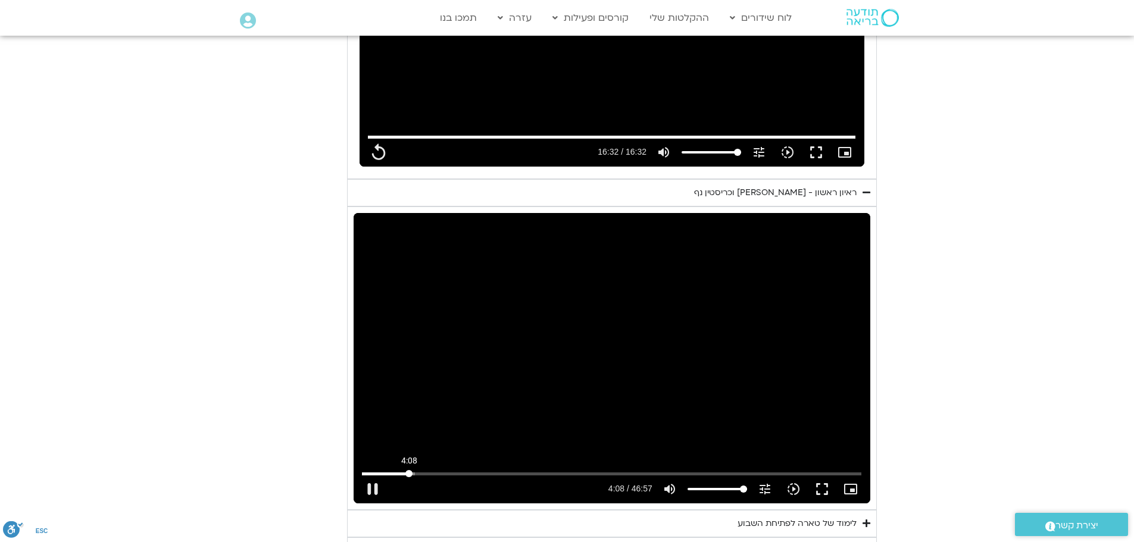
type input "992.52"
click at [409, 470] on input "Seek" at bounding box center [611, 473] width 499 height 7
type input "248.210497"
type input "992.52"
type input "248.336599"
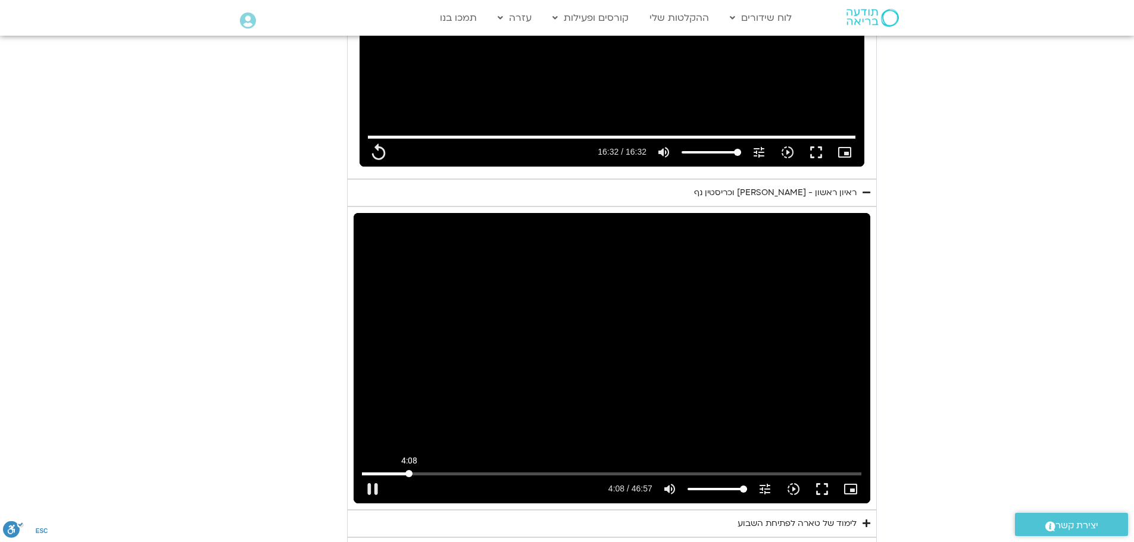
type input "992.52"
type input "248.470051"
type input "992.52"
type input "248.599806"
type input "992.52"
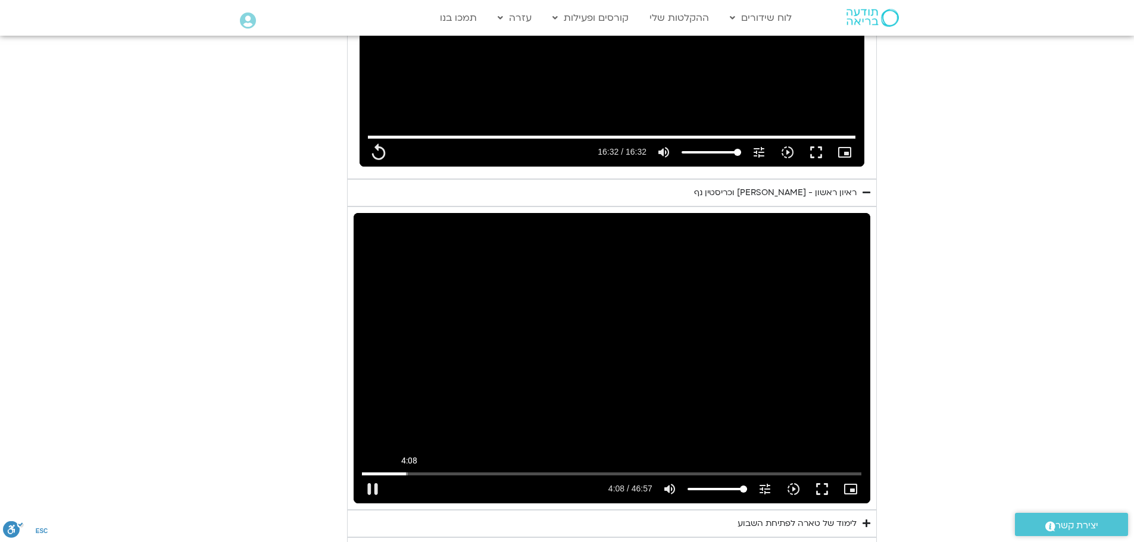
type input "248.840902"
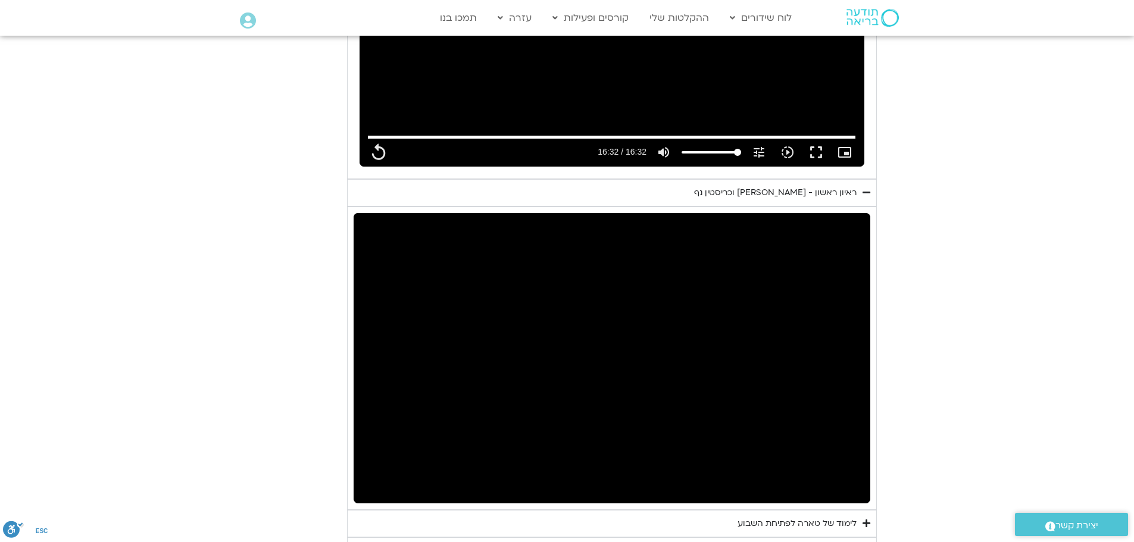
type input "992.52"
type input "252.124486"
type input "992.52"
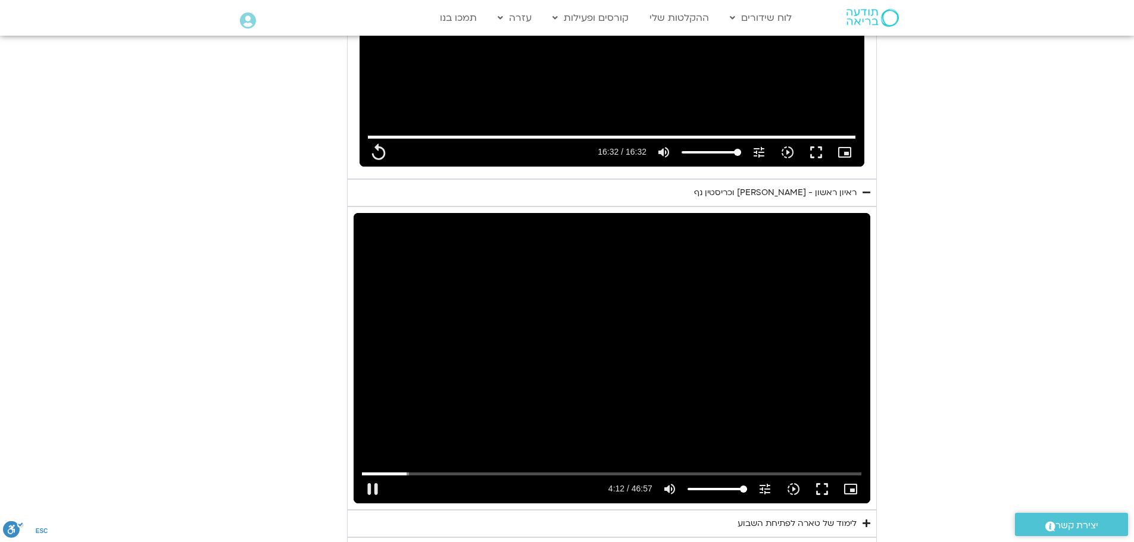
type input "252.257407"
type input "992.52"
type input "252.391102"
type input "992.52"
type input "252.524052"
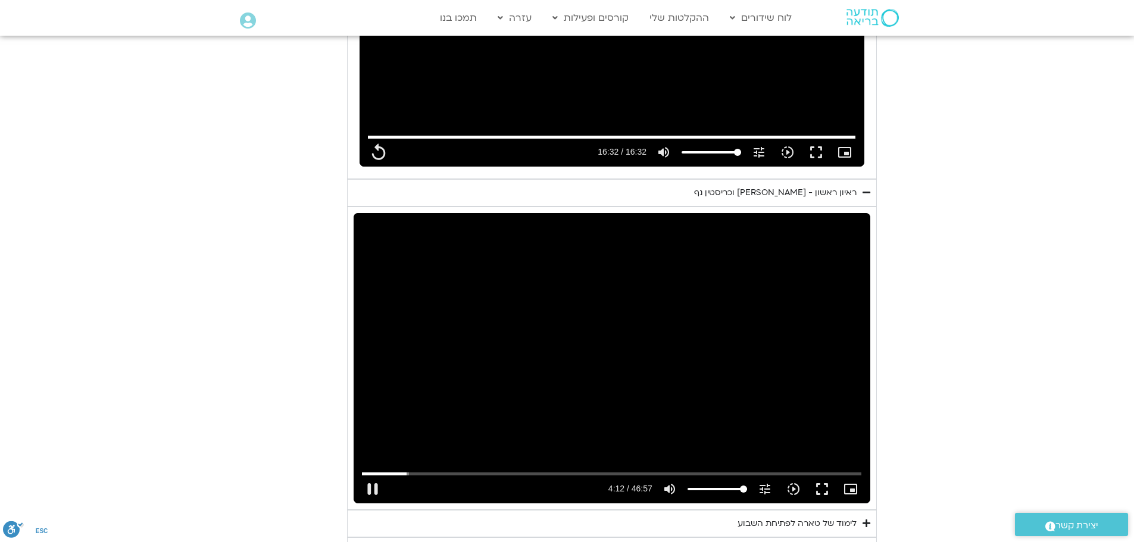
type input "992.52"
type input "252.623976"
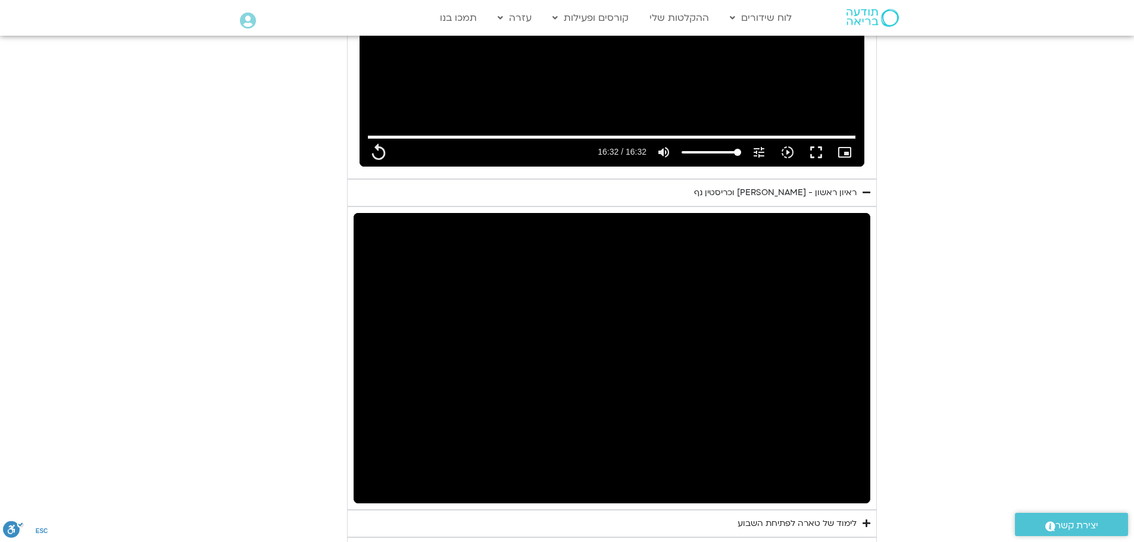
type input "992.52"
type input "253.040747"
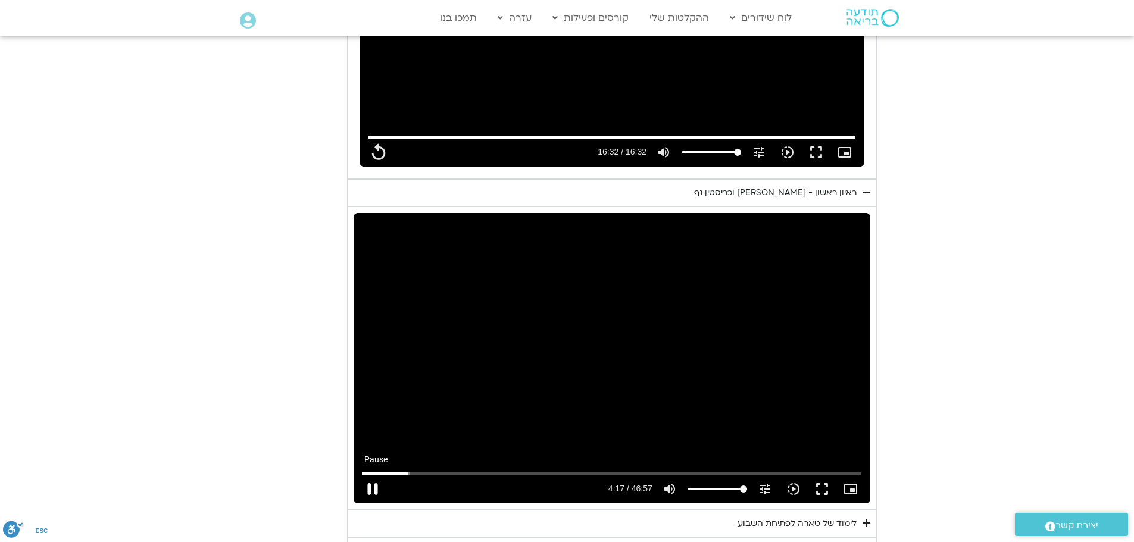
click at [371, 475] on button "pause" at bounding box center [372, 489] width 29 height 29
click at [369, 475] on button "play_arrow" at bounding box center [372, 489] width 29 height 29
click at [374, 475] on button "pause" at bounding box center [372, 489] width 29 height 29
click at [374, 475] on button "play_arrow" at bounding box center [372, 489] width 29 height 29
click at [375, 475] on button "pause" at bounding box center [372, 489] width 29 height 29
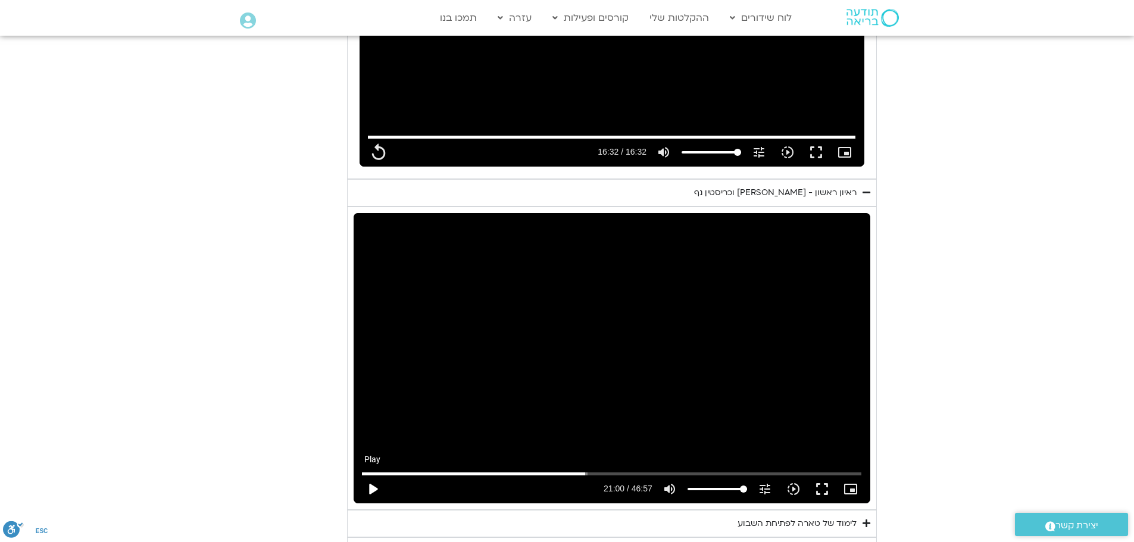
click at [374, 476] on button "play_arrow" at bounding box center [372, 489] width 29 height 29
drag, startPoint x: 759, startPoint y: 458, endPoint x: 753, endPoint y: 461, distance: 7.0
click at [753, 470] on input "Seek" at bounding box center [611, 473] width 499 height 7
click at [374, 475] on button "pause" at bounding box center [372, 489] width 29 height 29
click at [374, 475] on button "play_arrow" at bounding box center [372, 489] width 29 height 29
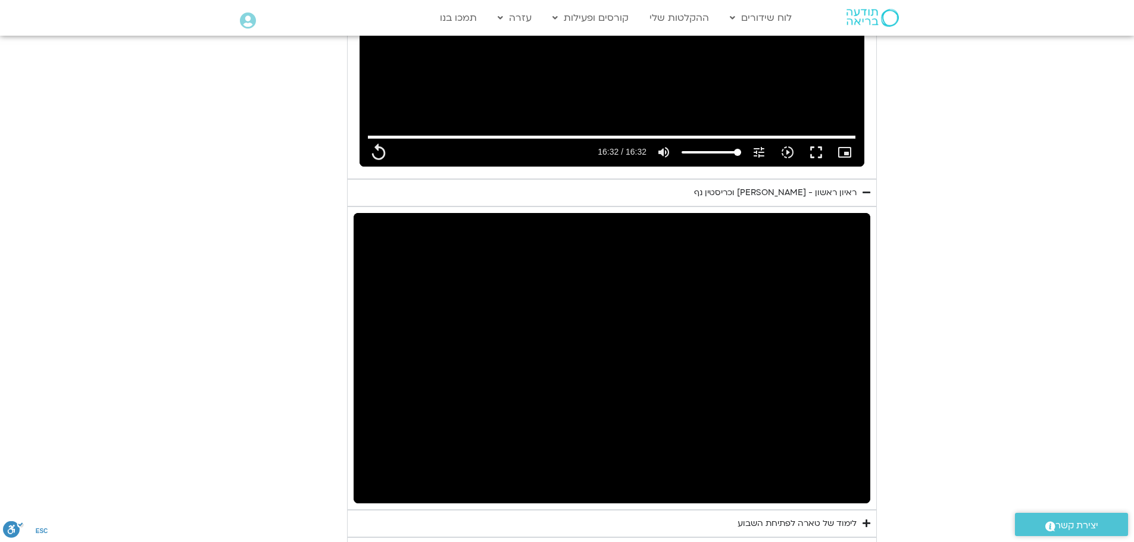
click at [368, 475] on button "pause" at bounding box center [372, 489] width 29 height 29
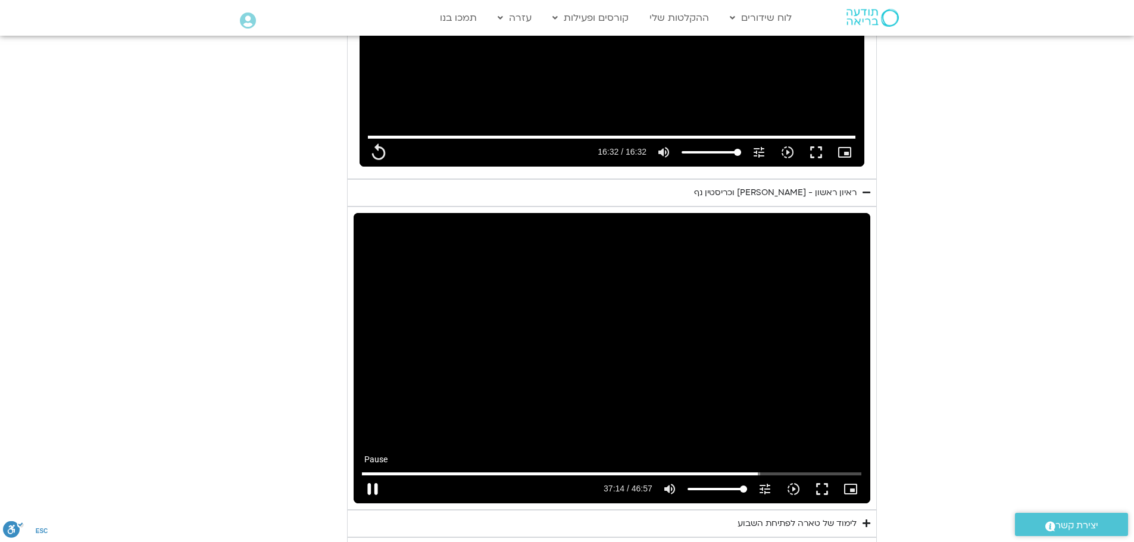
click at [371, 475] on button "pause" at bounding box center [372, 489] width 29 height 29
drag, startPoint x: 755, startPoint y: 459, endPoint x: 748, endPoint y: 459, distance: 6.5
click at [748, 470] on input "Seek" at bounding box center [611, 473] width 499 height 7
click at [371, 475] on button "play_arrow" at bounding box center [372, 489] width 29 height 29
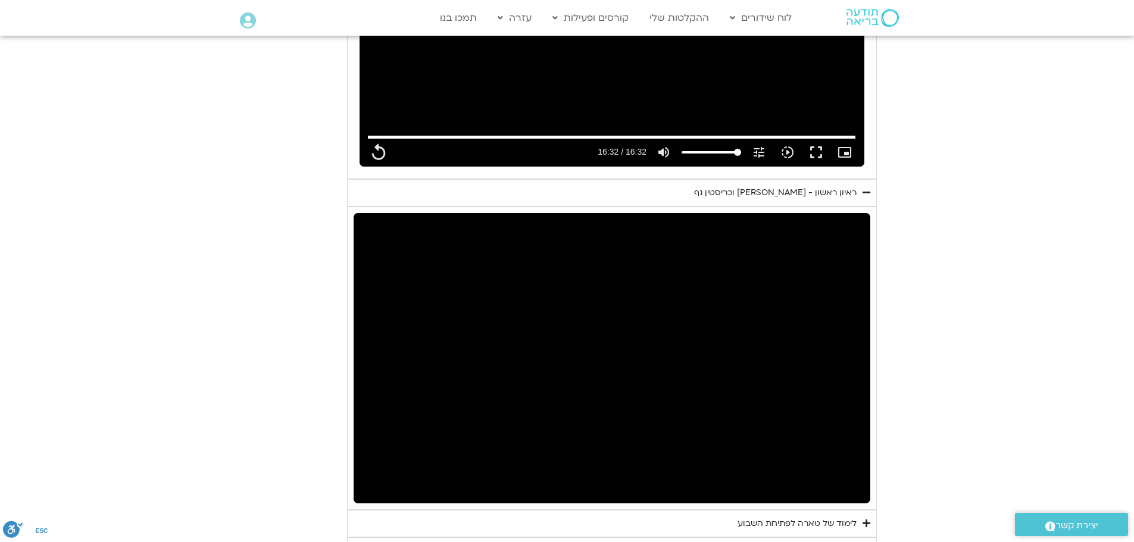
click at [373, 475] on button "pause" at bounding box center [372, 489] width 29 height 29
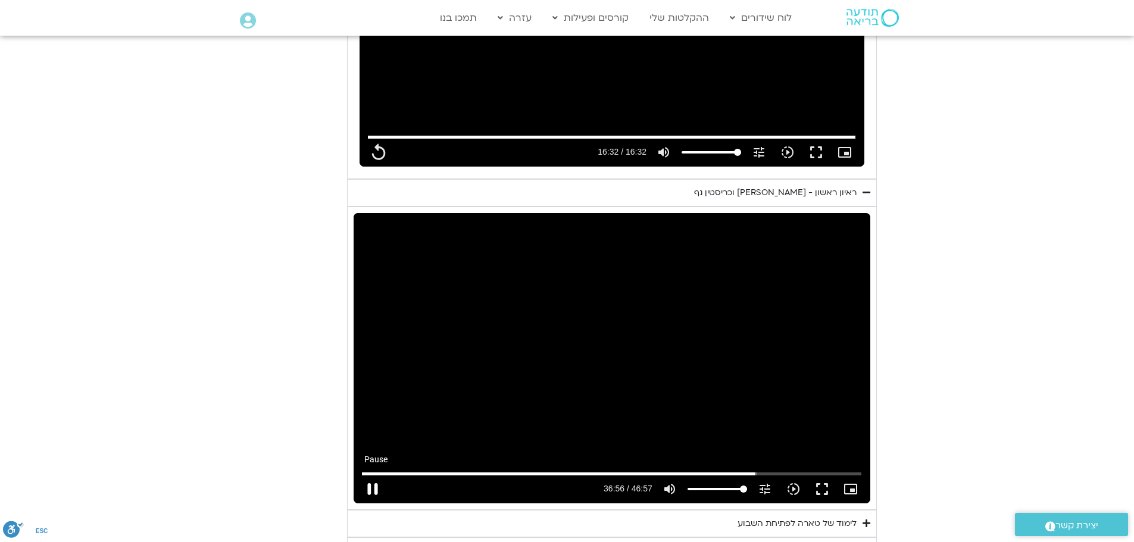
click at [373, 475] on button "pause" at bounding box center [372, 489] width 29 height 29
click at [370, 475] on button "play_arrow" at bounding box center [372, 489] width 29 height 29
click at [371, 475] on button "pause" at bounding box center [372, 489] width 29 height 29
click at [373, 475] on button "play_arrow" at bounding box center [372, 489] width 29 height 29
drag, startPoint x: 784, startPoint y: 458, endPoint x: 778, endPoint y: 462, distance: 7.5
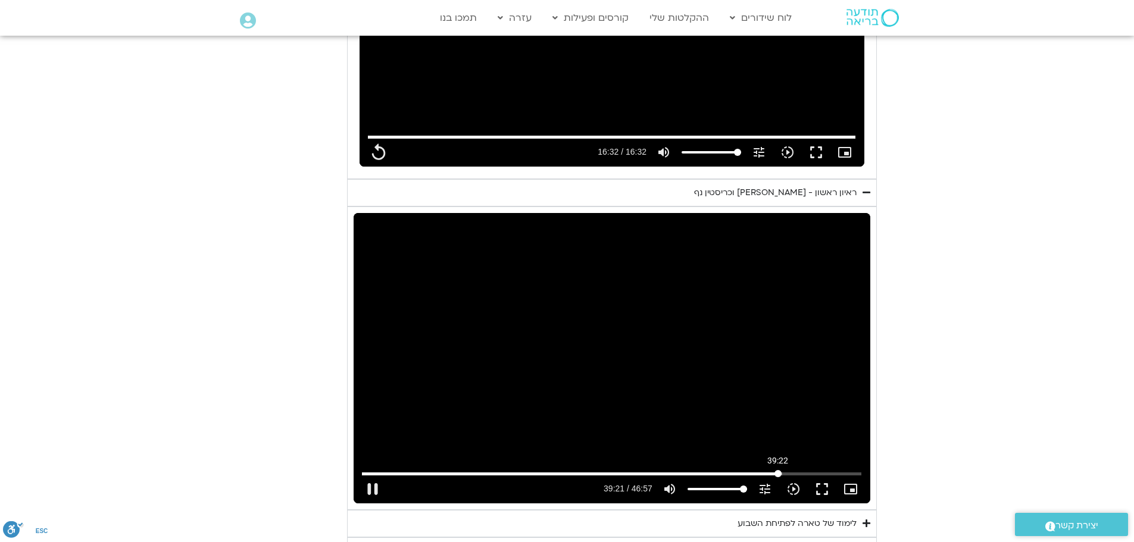
click at [778, 470] on input "Seek" at bounding box center [611, 473] width 499 height 7
click at [372, 475] on button "pause" at bounding box center [372, 489] width 29 height 29
click at [370, 475] on button "play_arrow" at bounding box center [372, 489] width 29 height 29
click at [374, 475] on button "pause" at bounding box center [372, 489] width 29 height 29
click at [374, 475] on button "play_arrow" at bounding box center [372, 489] width 29 height 29
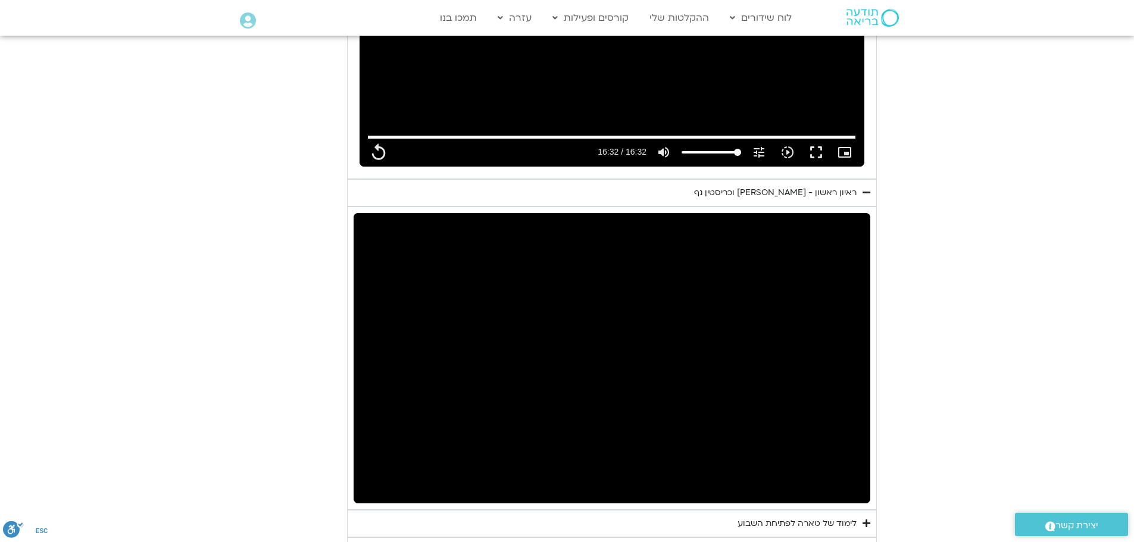
click at [374, 475] on button "pause" at bounding box center [372, 489] width 29 height 29
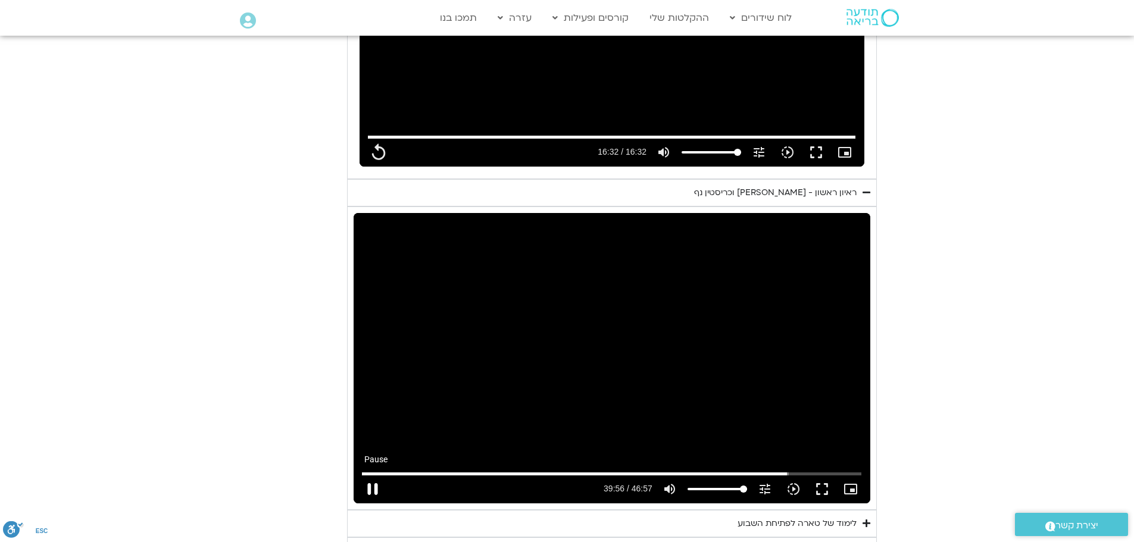
click at [380, 475] on button "pause" at bounding box center [372, 489] width 29 height 29
click at [373, 475] on button "play_arrow" at bounding box center [372, 489] width 29 height 29
click at [374, 476] on button "pause" at bounding box center [372, 489] width 29 height 29
click at [376, 475] on button "play_arrow" at bounding box center [372, 489] width 29 height 29
click at [370, 475] on button "pause" at bounding box center [372, 489] width 29 height 29
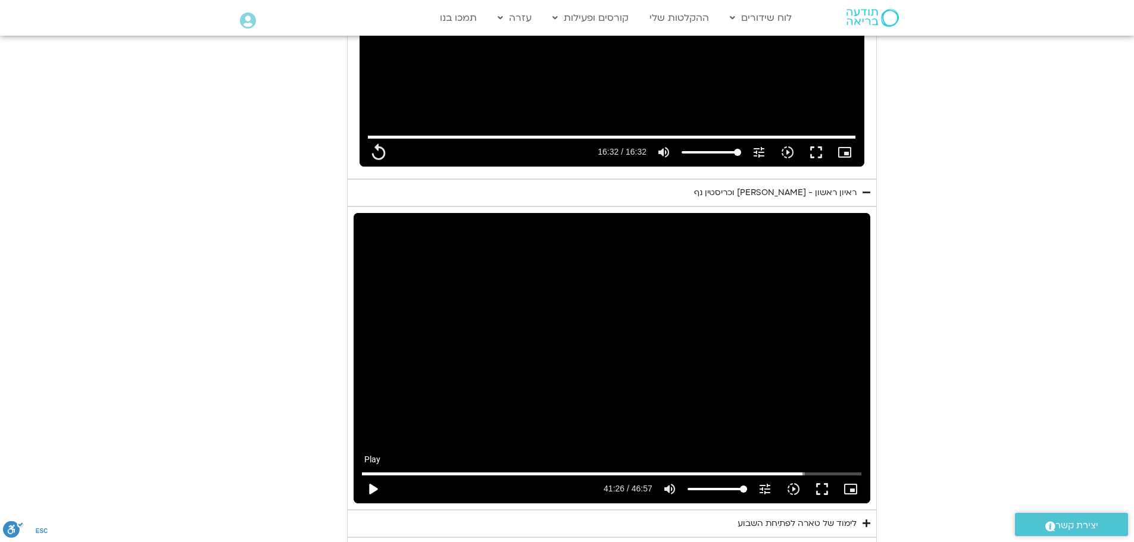
click at [374, 475] on button "play_arrow" at bounding box center [372, 489] width 29 height 29
drag, startPoint x: 856, startPoint y: 456, endPoint x: 848, endPoint y: 458, distance: 8.5
click at [848, 470] on input "Seek" at bounding box center [611, 473] width 499 height 7
click at [373, 475] on button "pause" at bounding box center [372, 489] width 29 height 29
click at [372, 476] on button "play_arrow" at bounding box center [372, 489] width 29 height 29
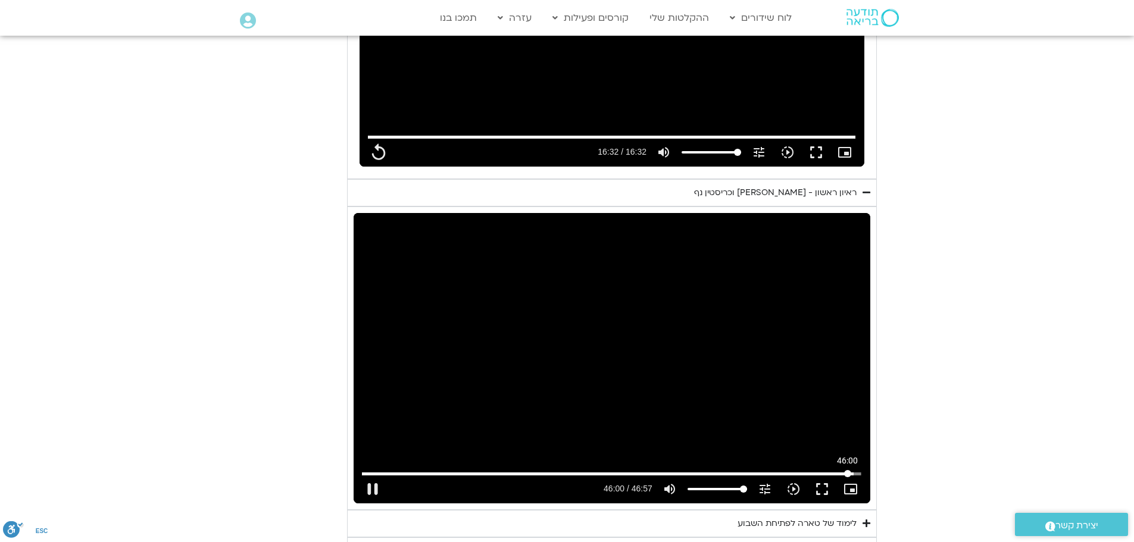
drag, startPoint x: 853, startPoint y: 457, endPoint x: 848, endPoint y: 459, distance: 6.2
click at [848, 470] on input "Seek" at bounding box center [611, 473] width 499 height 7
click at [374, 475] on button "pause" at bounding box center [372, 489] width 29 height 29
click at [373, 475] on button "play_arrow" at bounding box center [372, 489] width 29 height 29
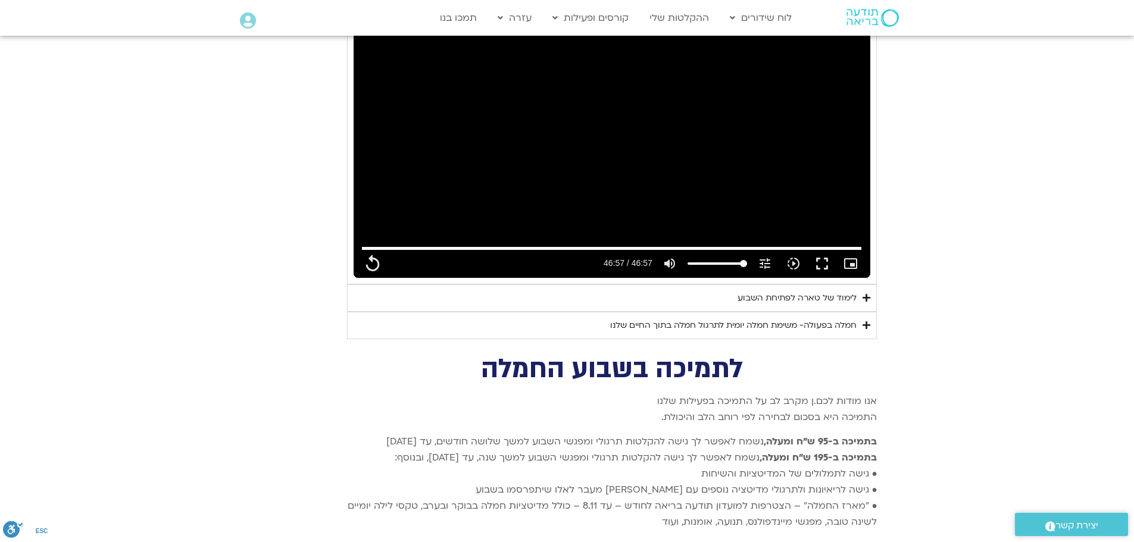
scroll to position [2606, 0]
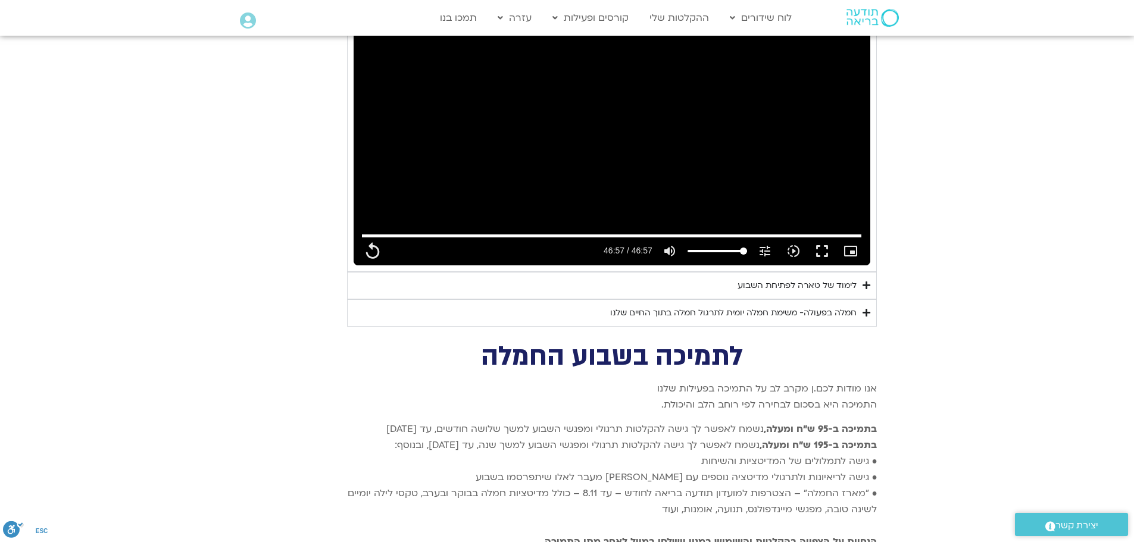
click at [779, 279] on div "לימוד של טארה לפתיחת השבוע" at bounding box center [796, 286] width 119 height 14
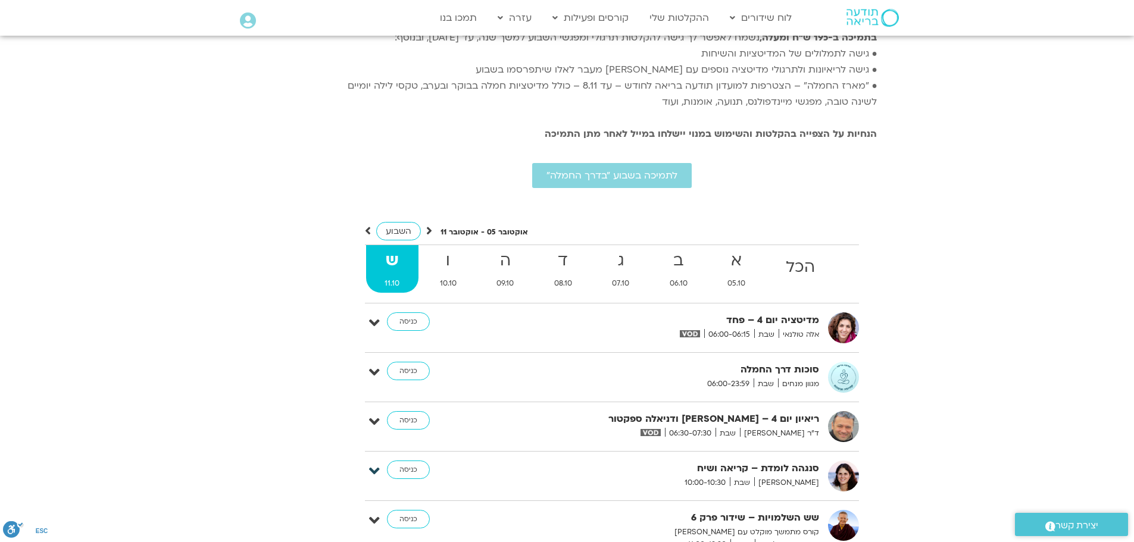
scroll to position [3380, 0]
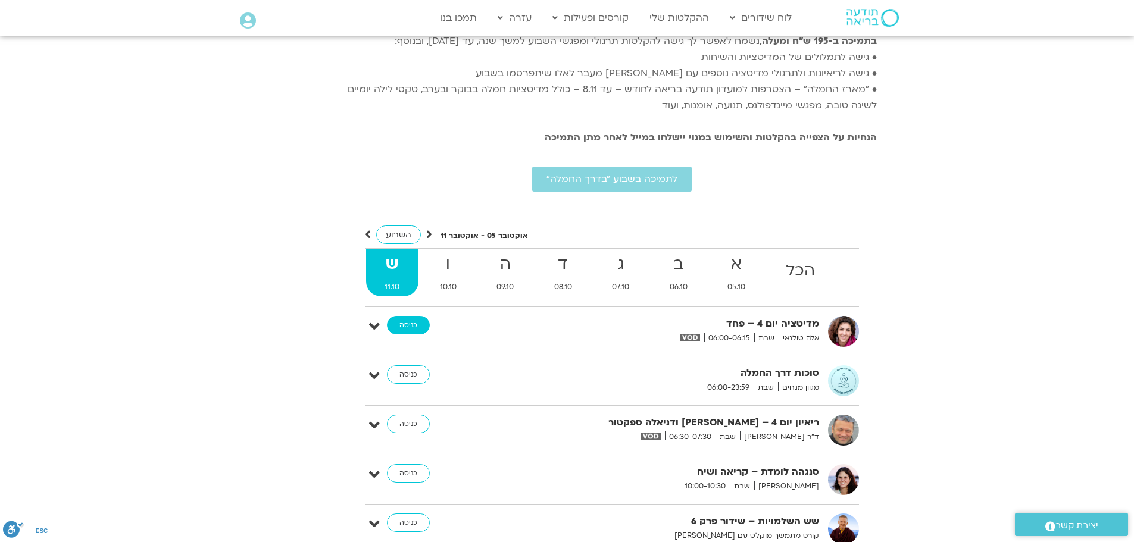
click at [407, 316] on link "כניסה" at bounding box center [408, 325] width 43 height 19
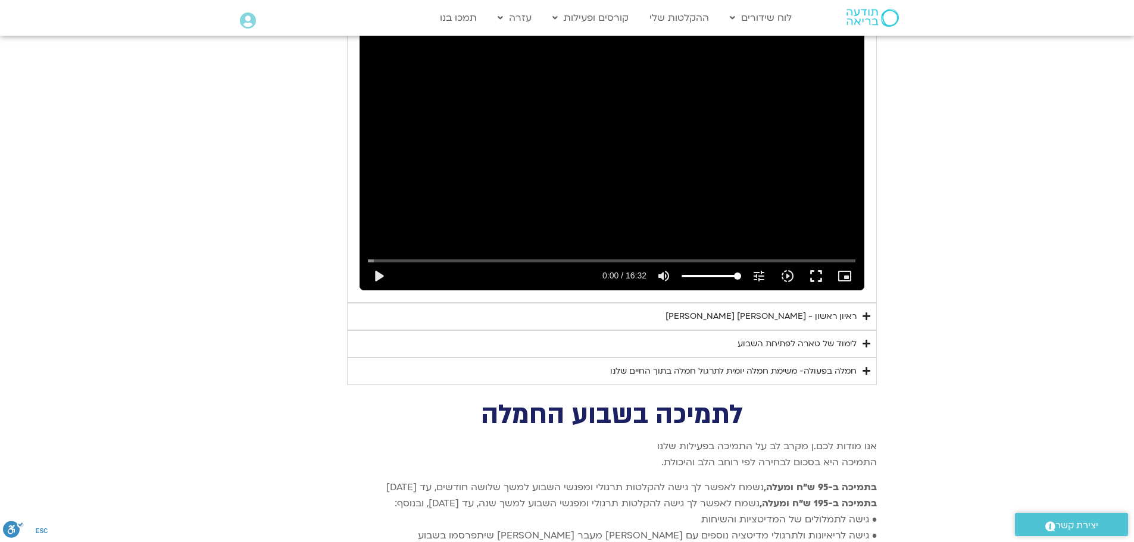
scroll to position [2349, 0]
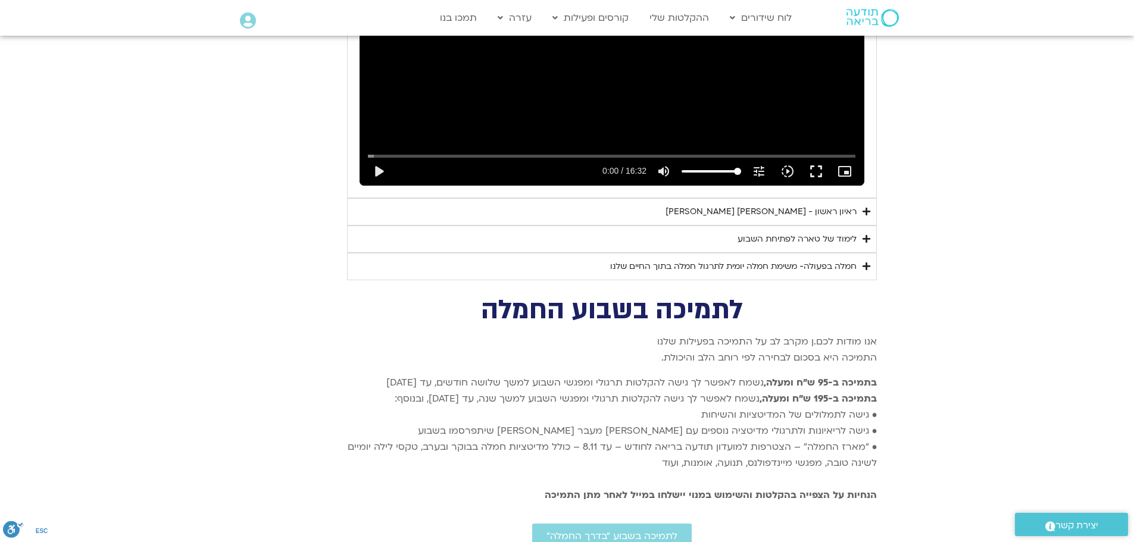
click at [673, 259] on div "חמלה בפעולה- משימת חמלה יומית לתרגול חמלה בתוך החיים שלנו" at bounding box center [733, 266] width 246 height 14
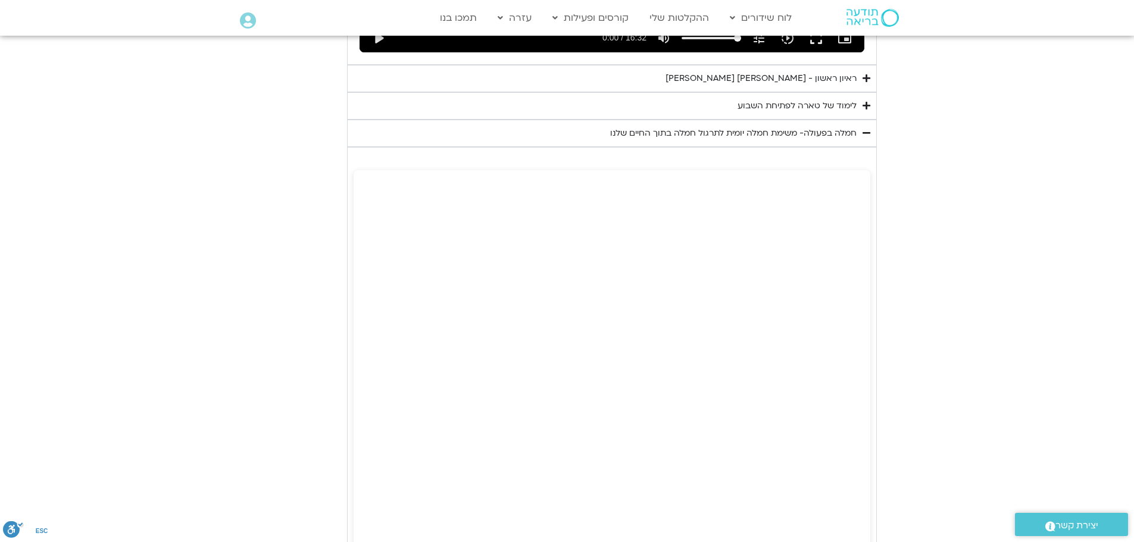
scroll to position [2483, 0]
click at [751, 98] on div "לימוד של טארה לפתיחת השבוע" at bounding box center [796, 105] width 119 height 14
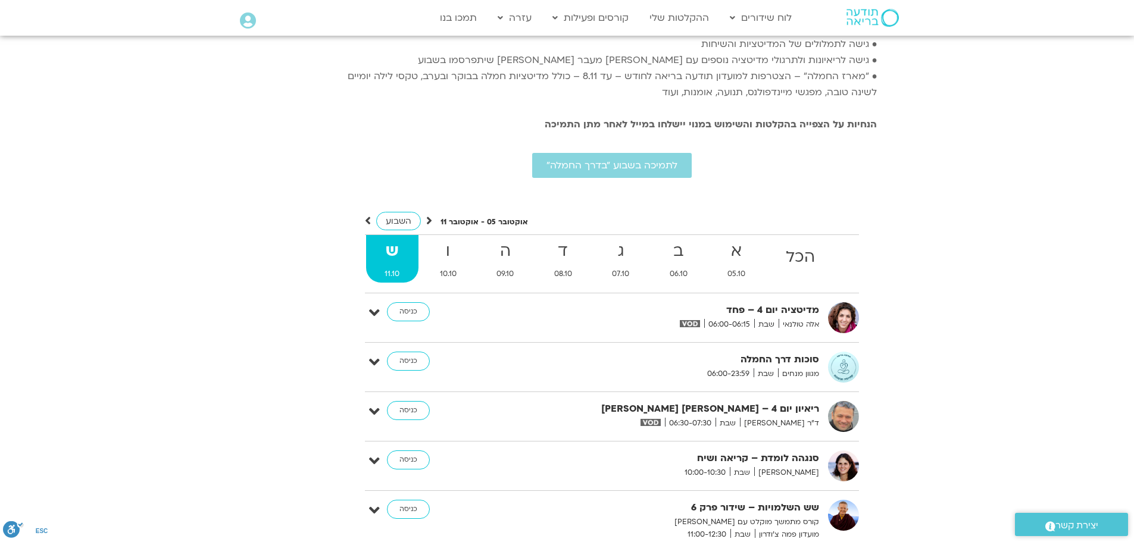
scroll to position [3882, 0]
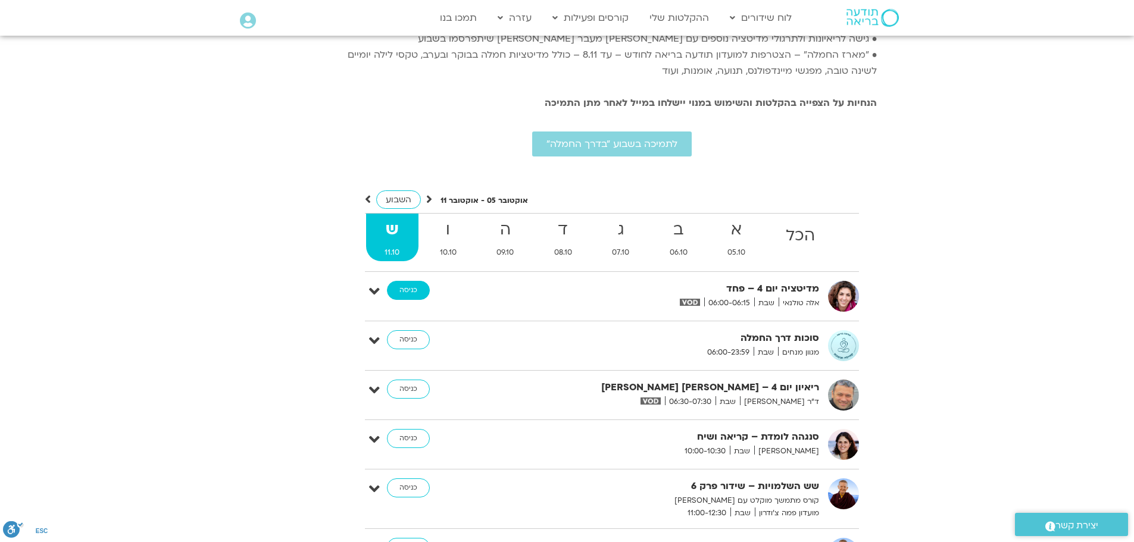
click at [408, 281] on link "כניסה" at bounding box center [408, 290] width 43 height 19
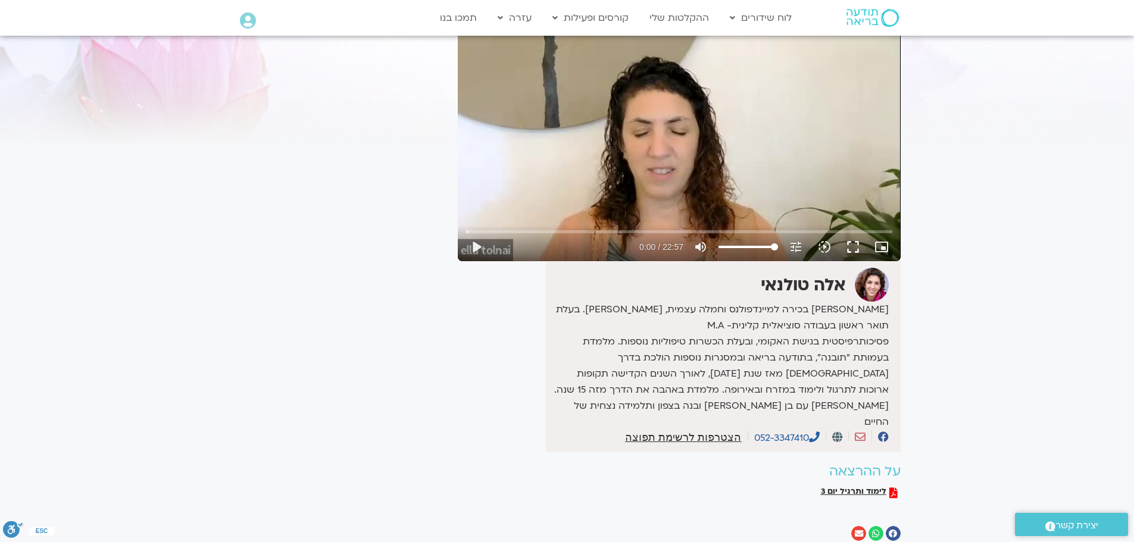
scroll to position [119, 0]
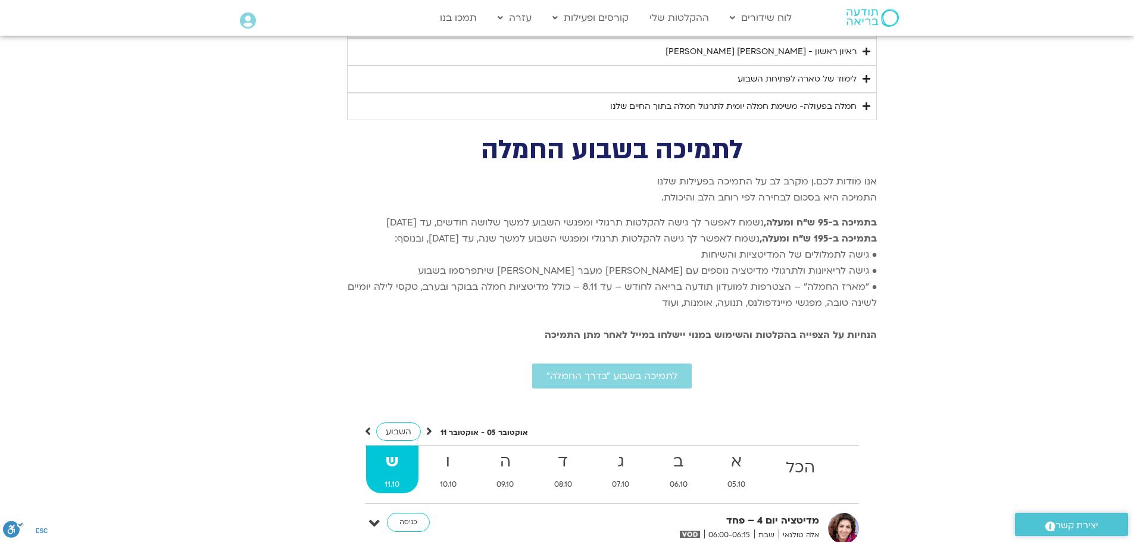
scroll to position [2502, 0]
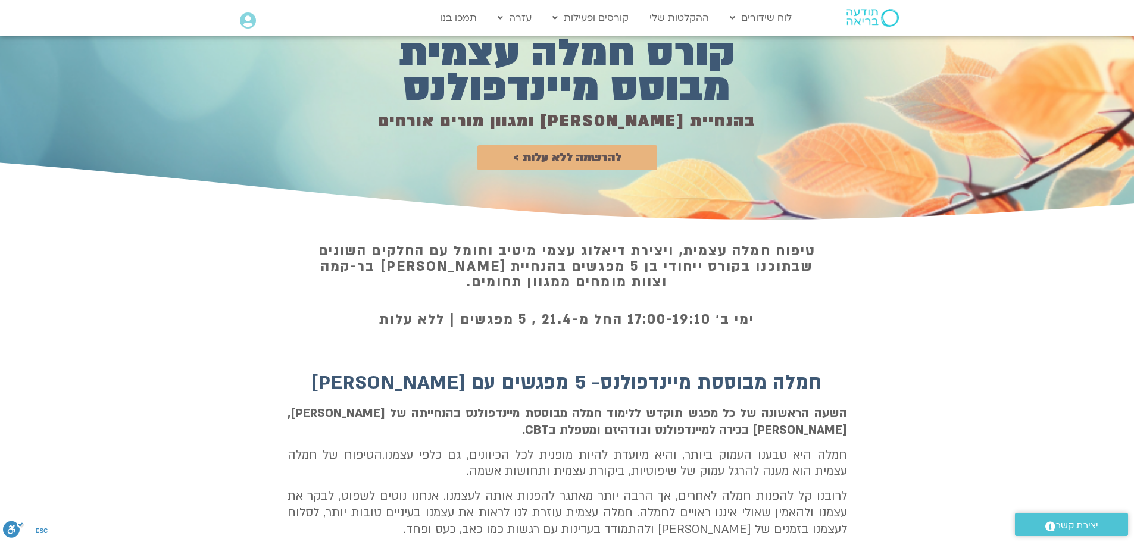
scroll to position [74, 0]
